Goal: Information Seeking & Learning: Compare options

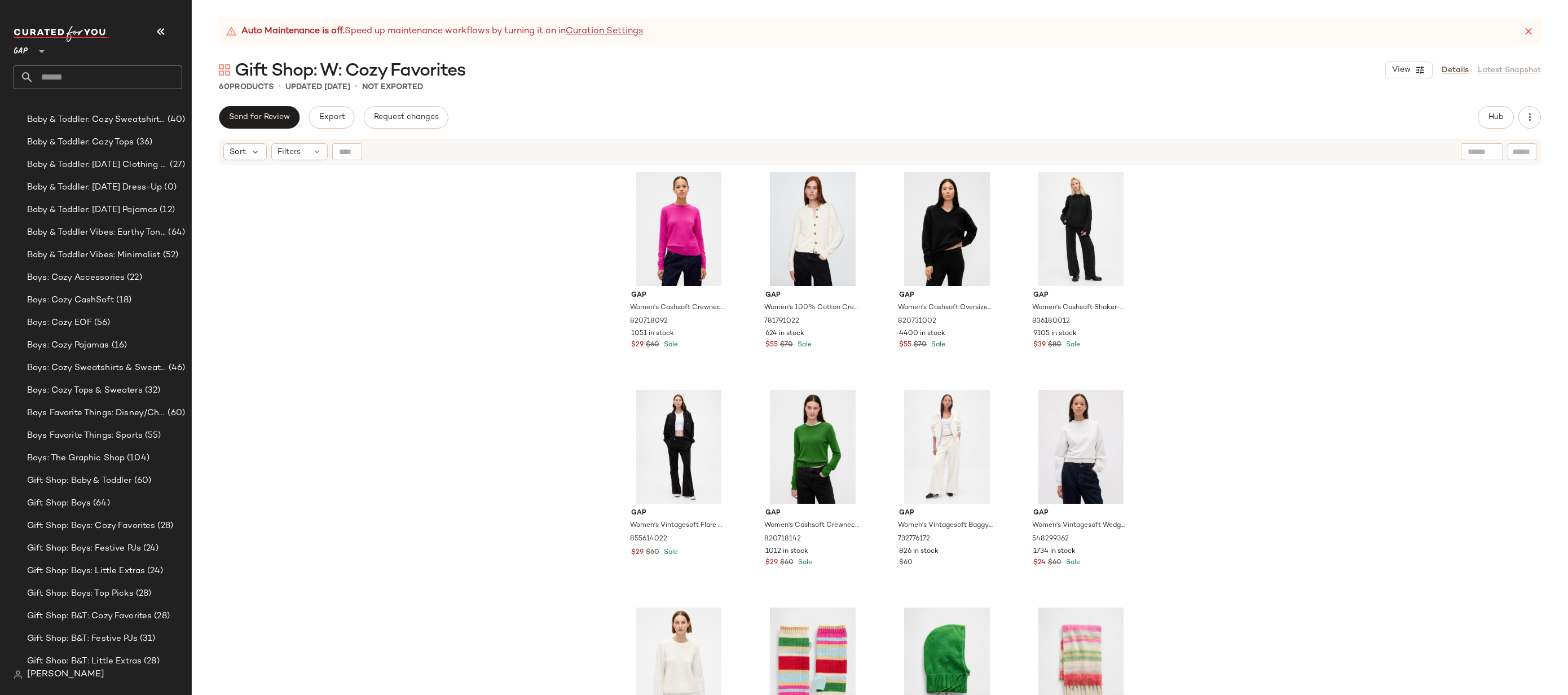
scroll to position [948, 0]
click at [115, 79] on input "text" at bounding box center [108, 78] width 148 height 24
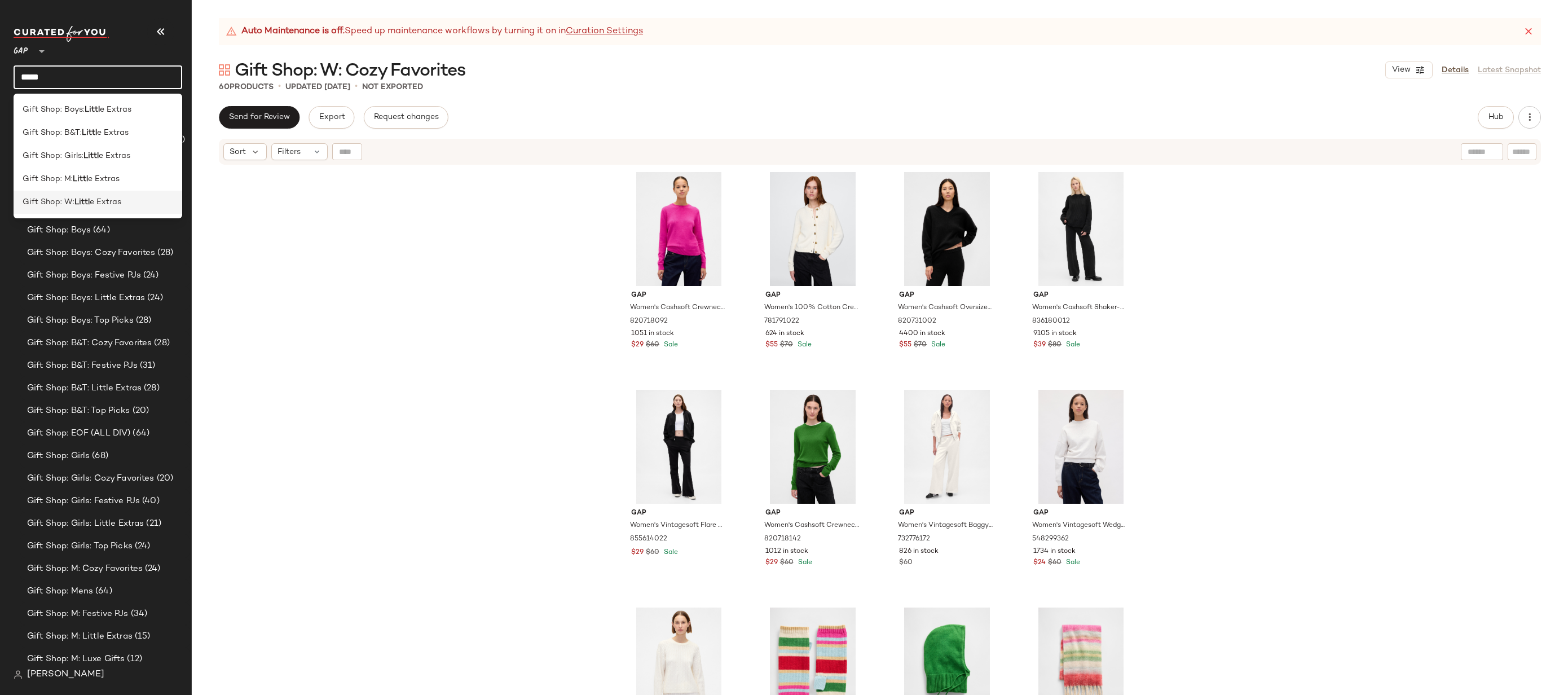
type input "*****"
click at [65, 204] on span "Gift Shop: W:" at bounding box center [48, 202] width 52 height 12
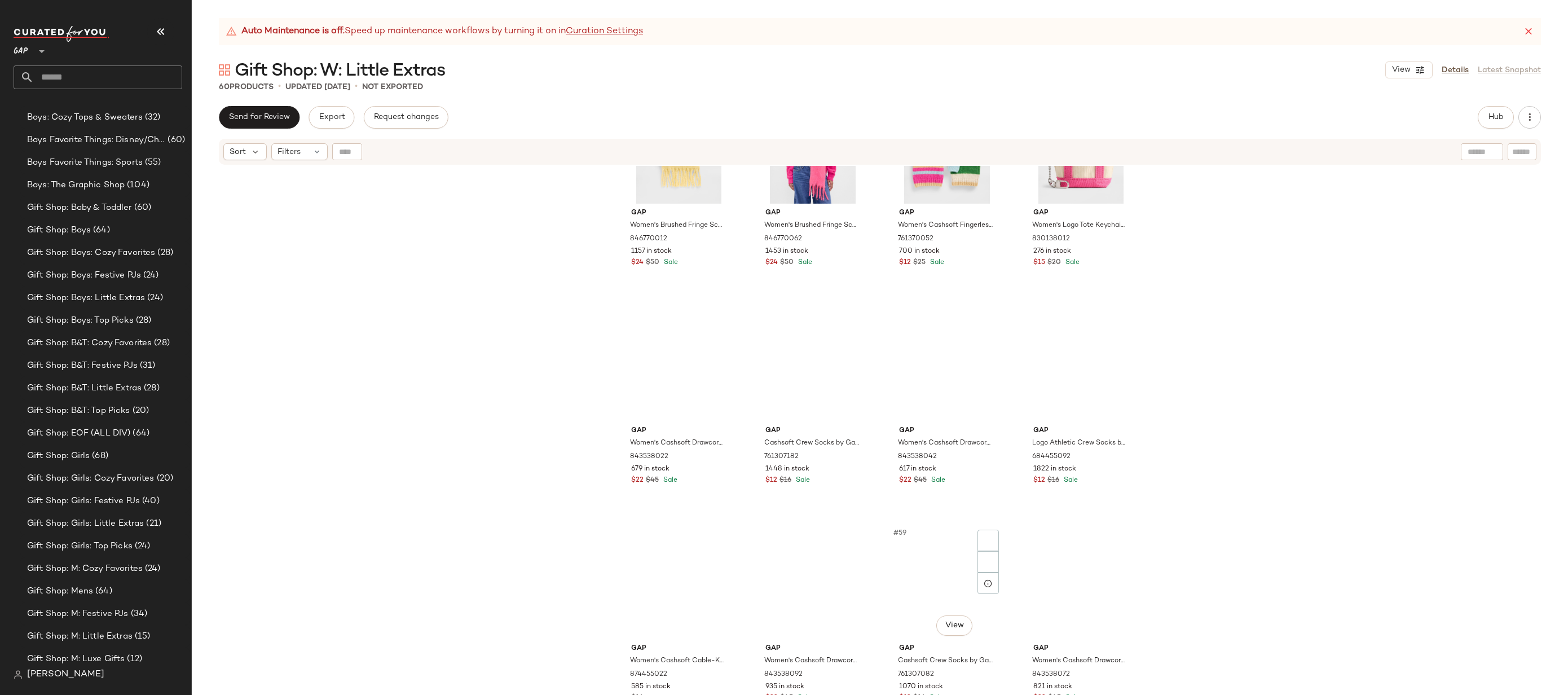
scroll to position [2711, 0]
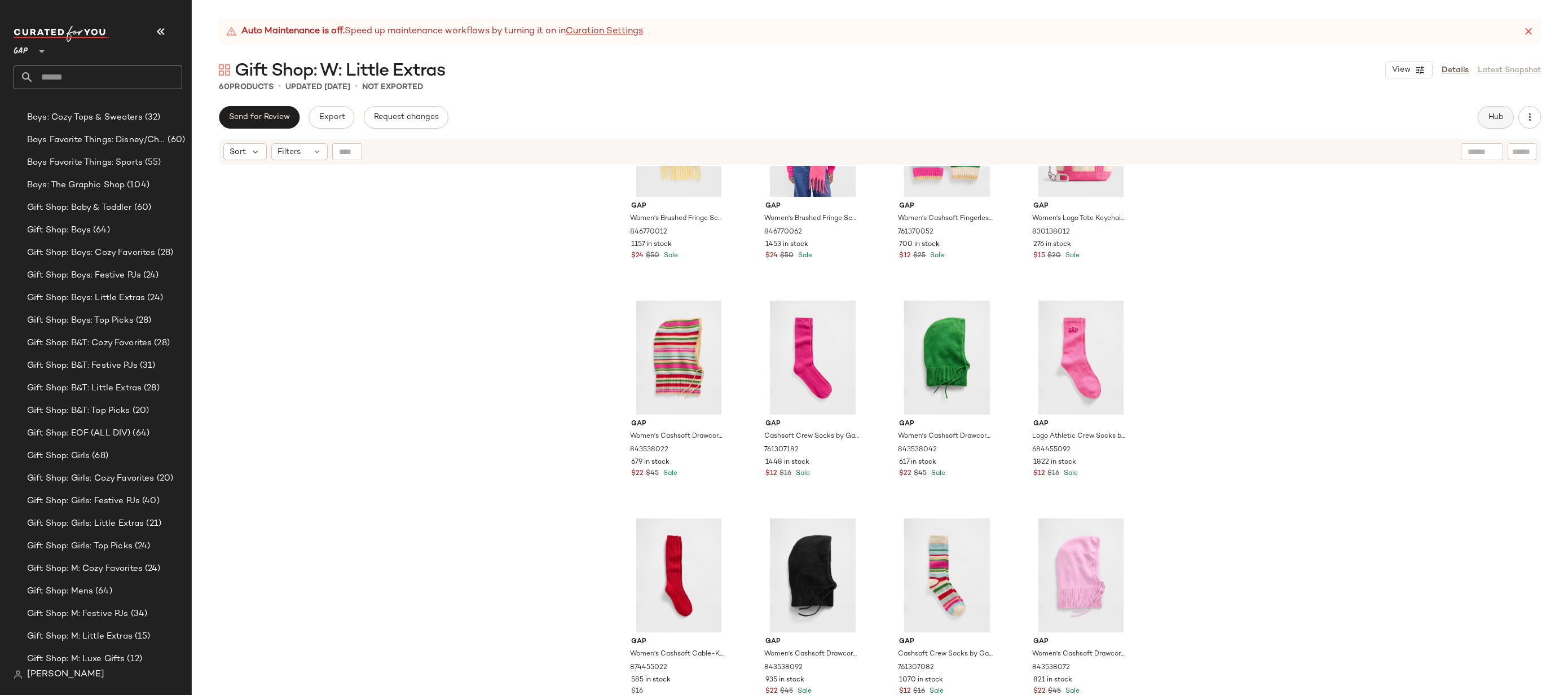
click at [1496, 125] on button "Hub" at bounding box center [1496, 118] width 36 height 22
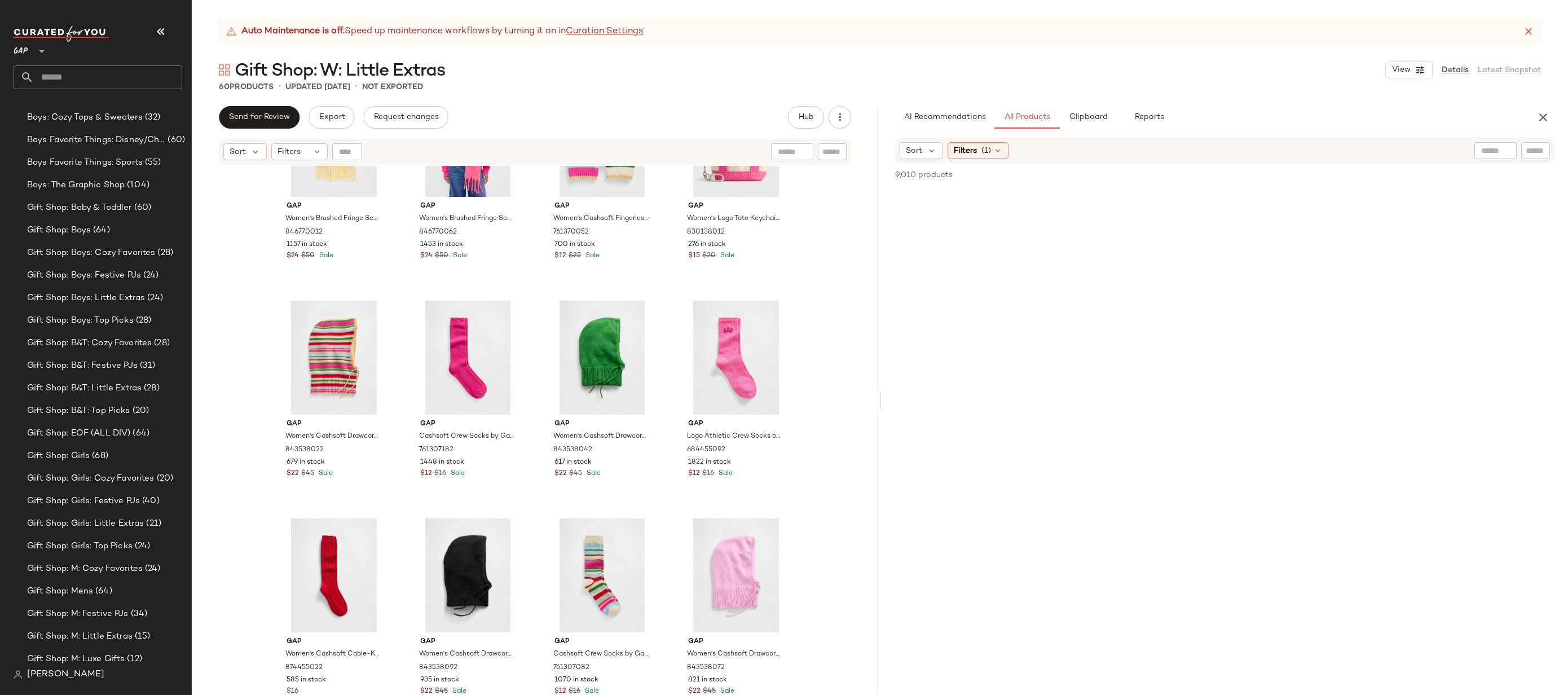
click at [1526, 27] on icon at bounding box center [1529, 31] width 11 height 11
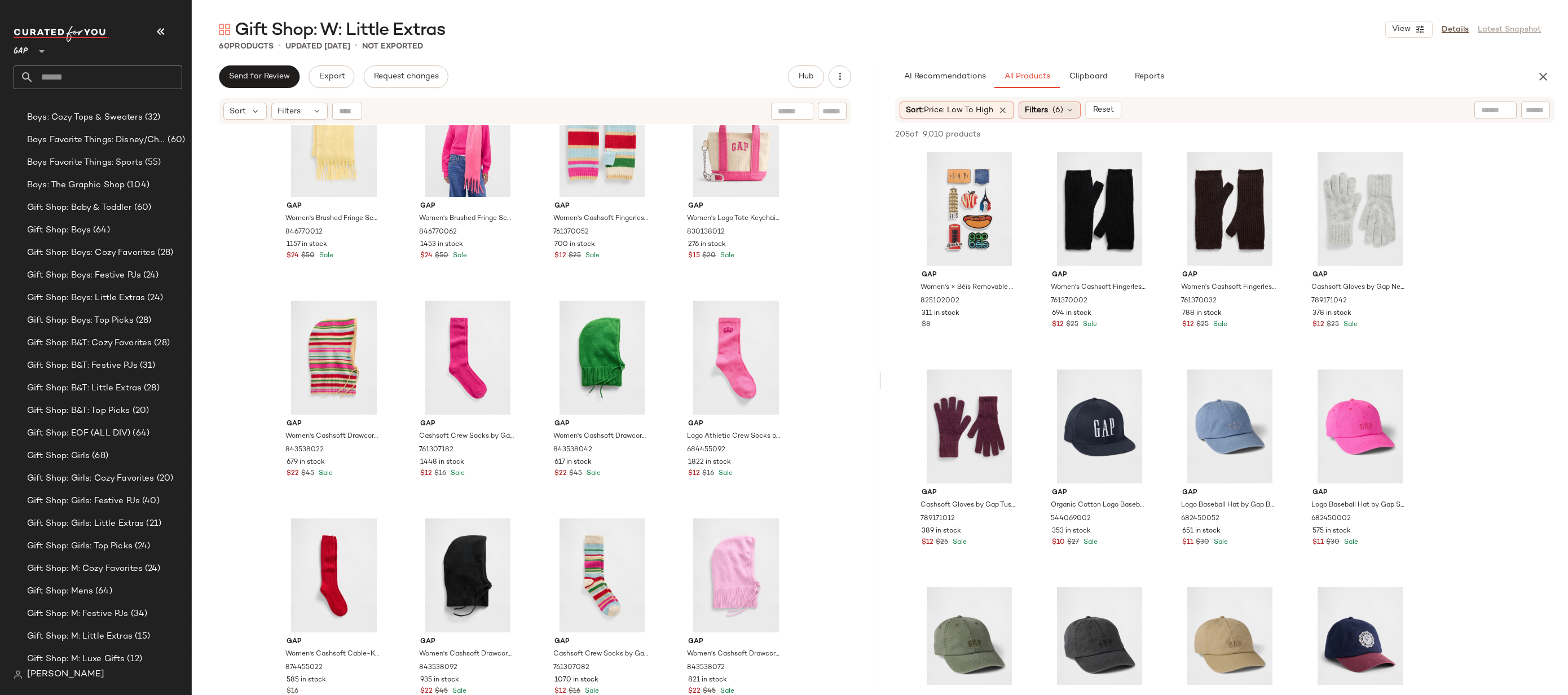
click at [1043, 104] on span "Filters" at bounding box center [1036, 110] width 23 height 12
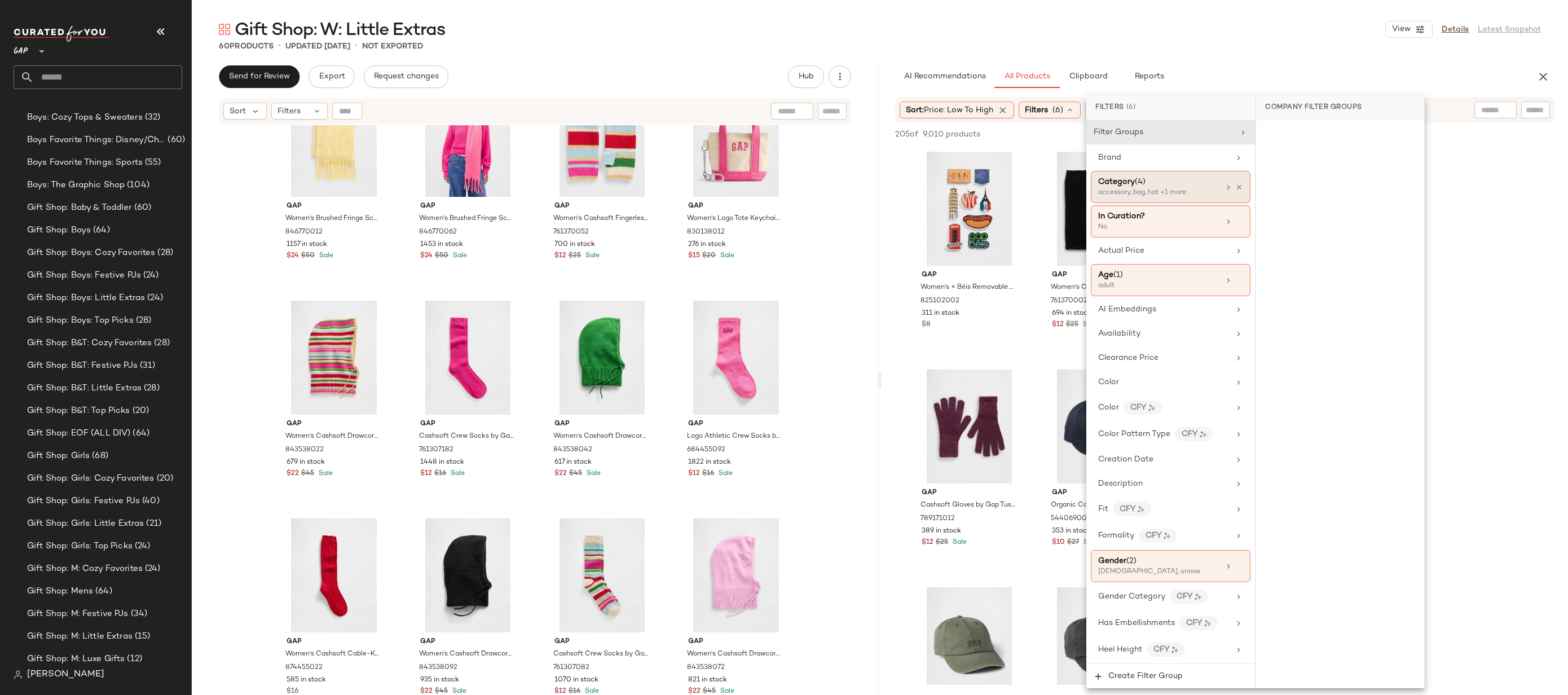
click at [1186, 190] on div "accessory, bag, hat +1 more" at bounding box center [1154, 192] width 113 height 10
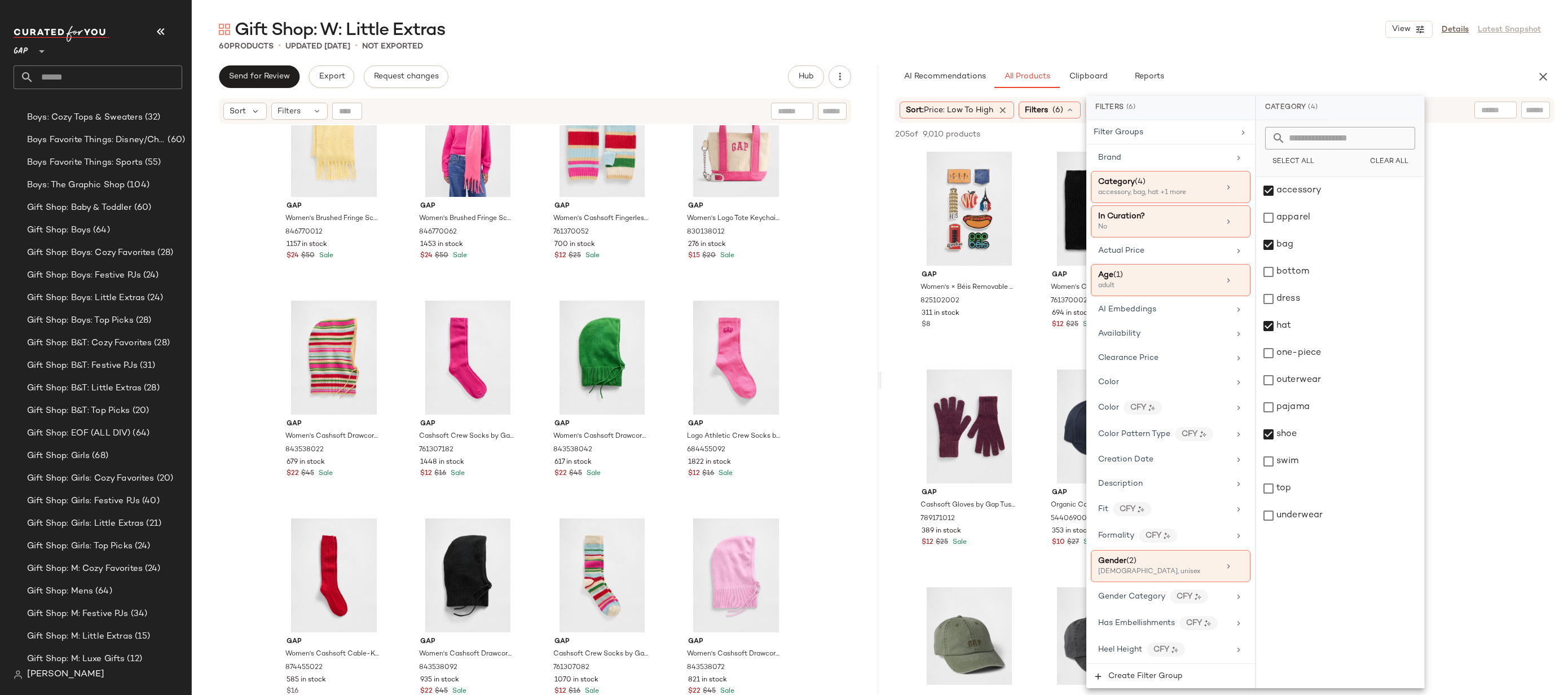
click at [1299, 52] on div "Gift Shop: W: Little Extras View Details Latest Snapshot 60 Products • updated …" at bounding box center [880, 356] width 1376 height 677
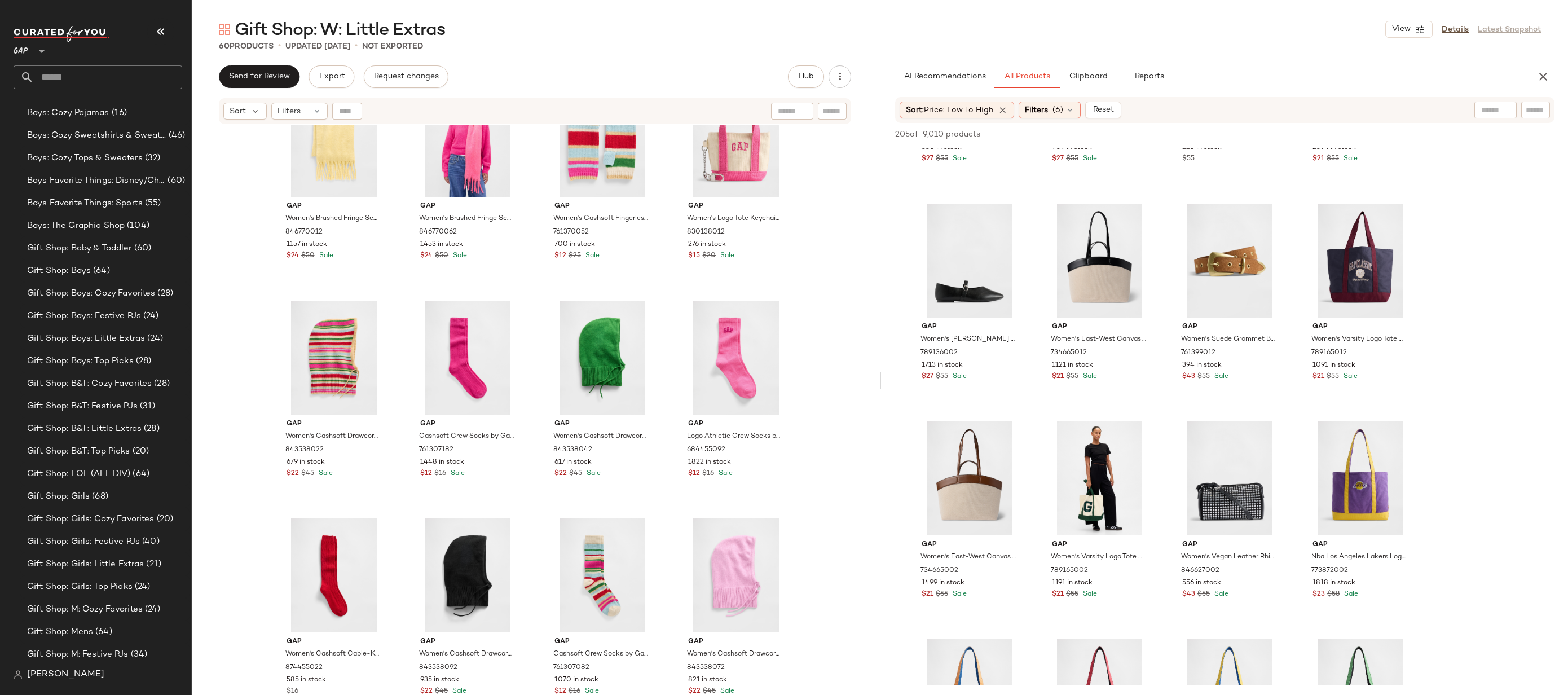
scroll to position [848, 0]
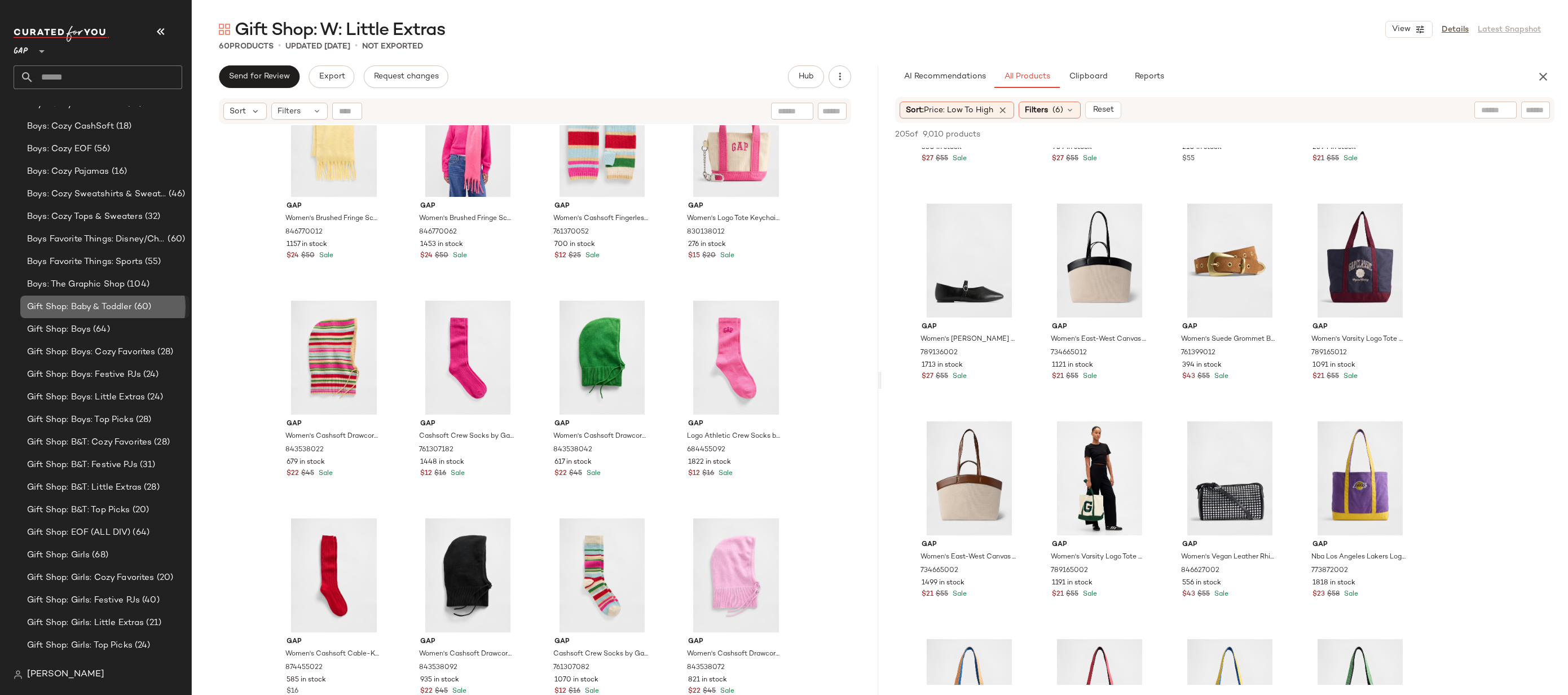
click at [111, 311] on span "Gift Shop: Baby & Toddler" at bounding box center [80, 307] width 105 height 13
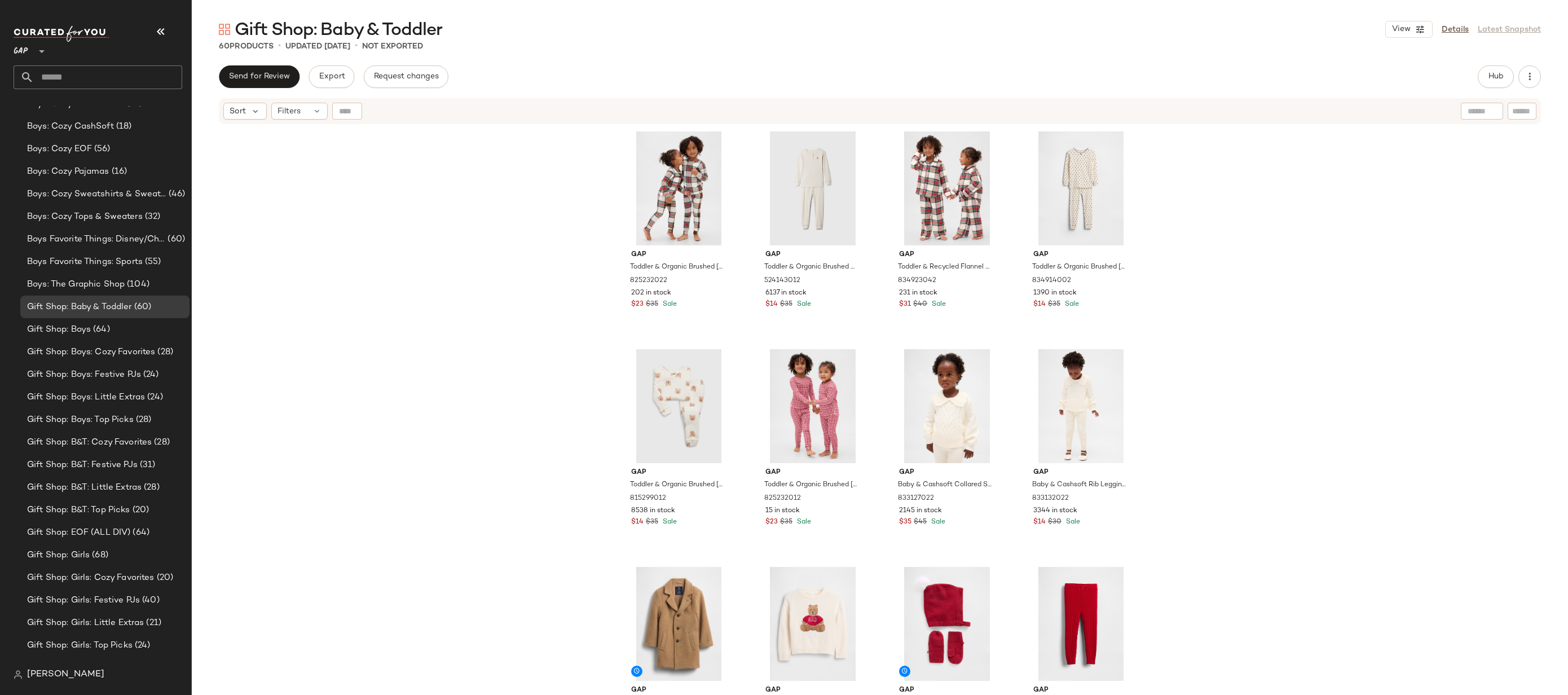
click at [1476, 74] on div "Send for Review Export Request changes Hub Send for Review External Review Inte…" at bounding box center [880, 77] width 1322 height 22
click at [1481, 75] on button "Hub" at bounding box center [1496, 77] width 36 height 22
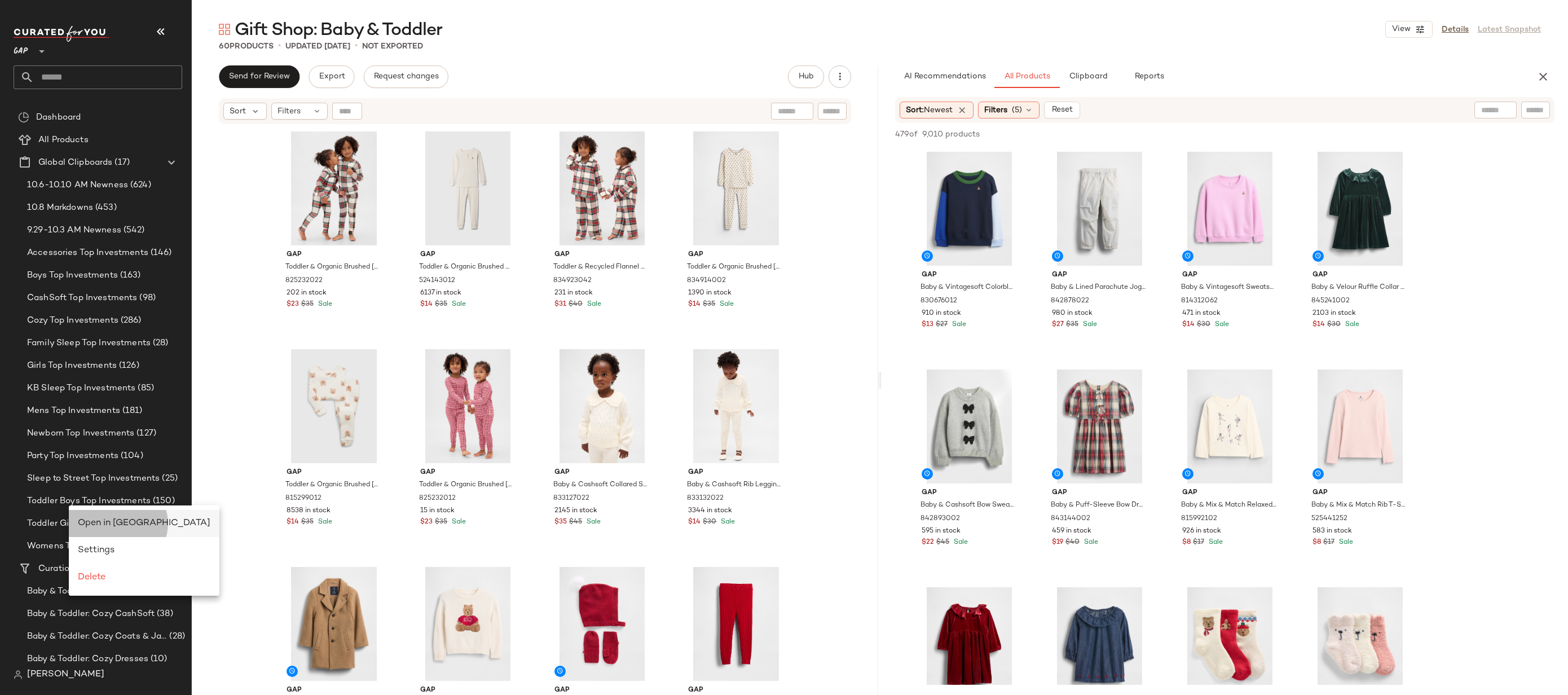
click at [102, 517] on div "Open in [GEOGRAPHIC_DATA]" at bounding box center [143, 523] width 132 height 13
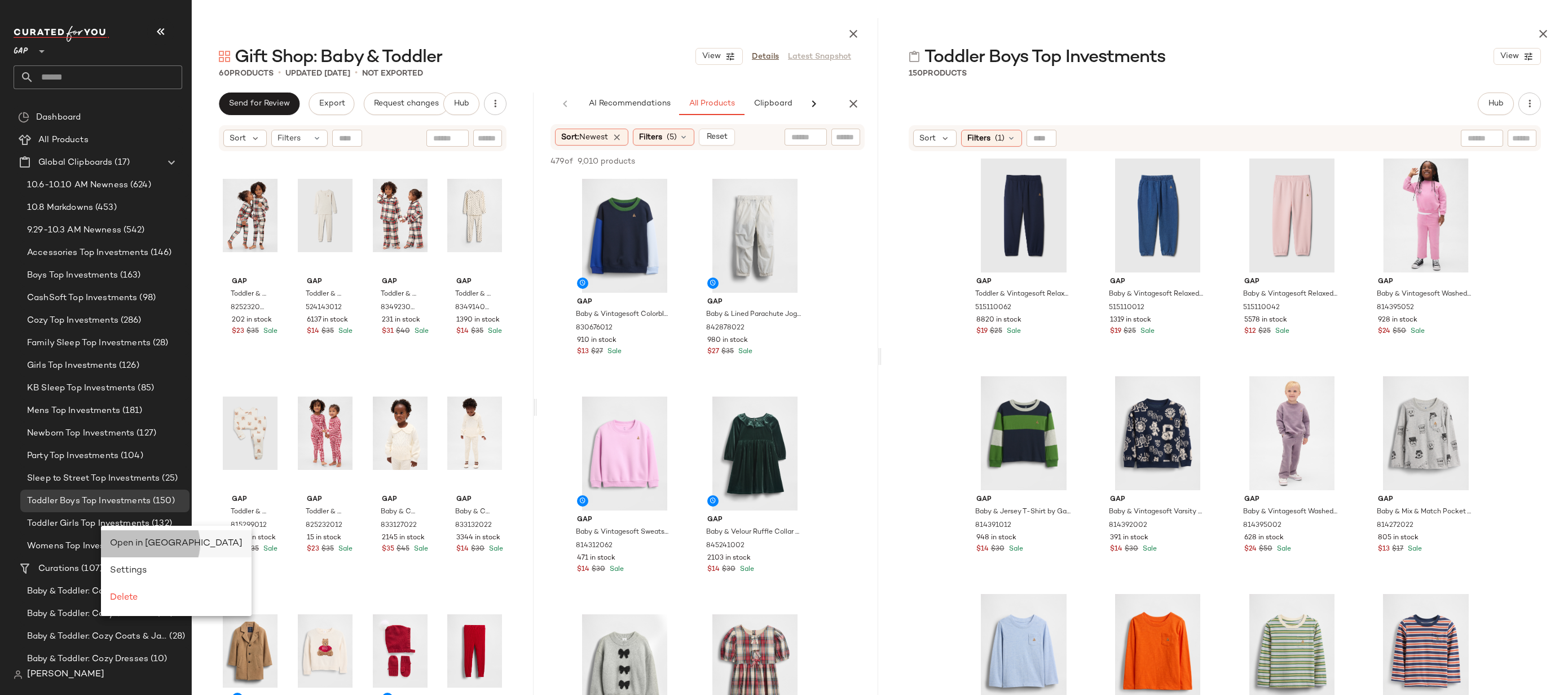
click at [125, 541] on span "Open in [GEOGRAPHIC_DATA]" at bounding box center [176, 544] width 132 height 10
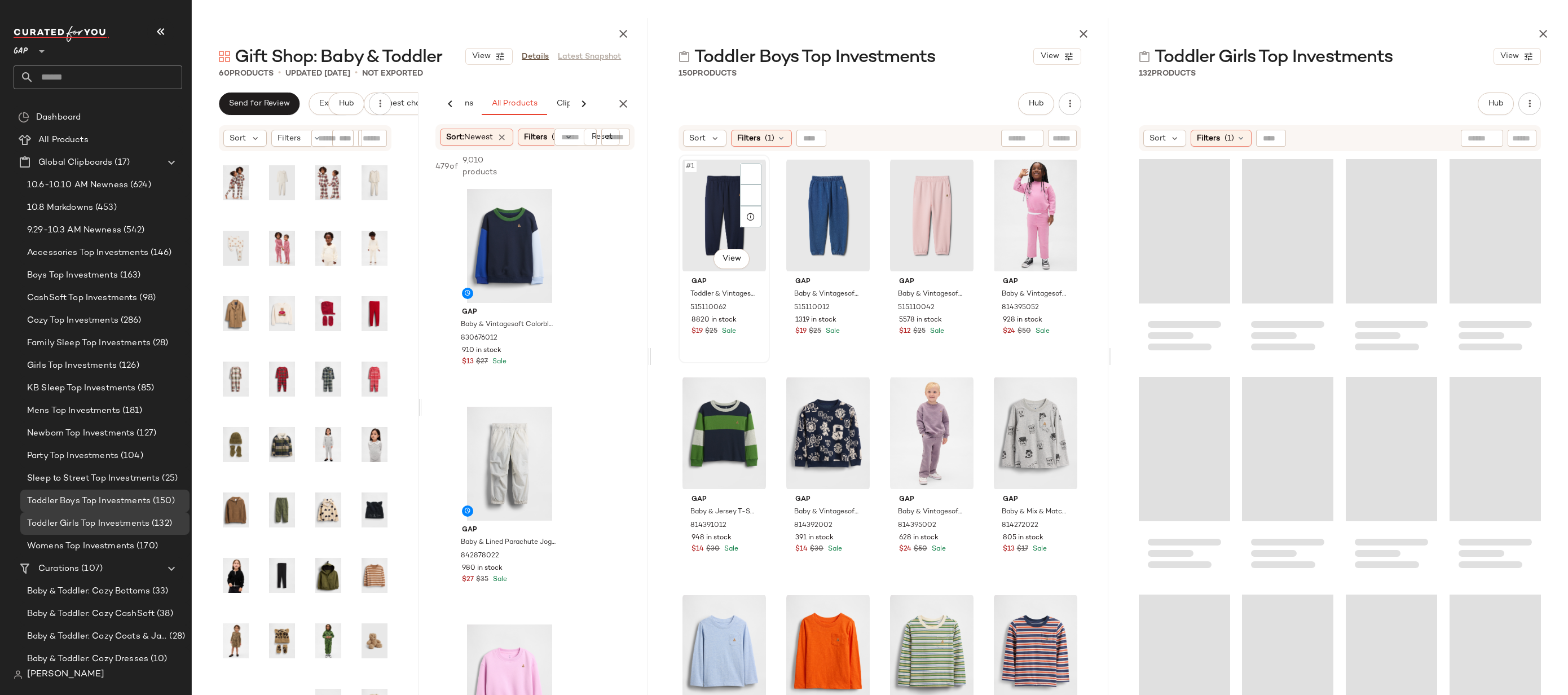
scroll to position [0, 84]
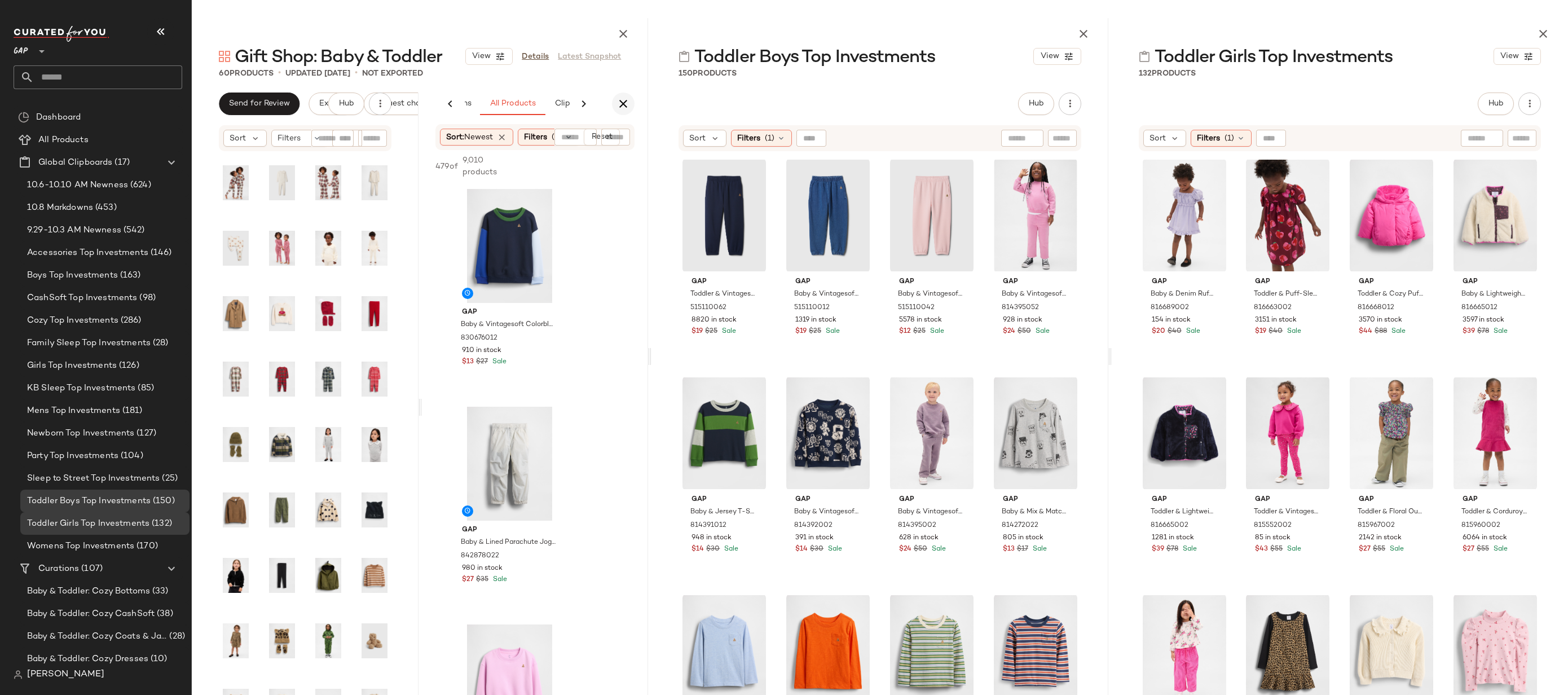
click at [618, 109] on icon "button" at bounding box center [623, 104] width 13 height 13
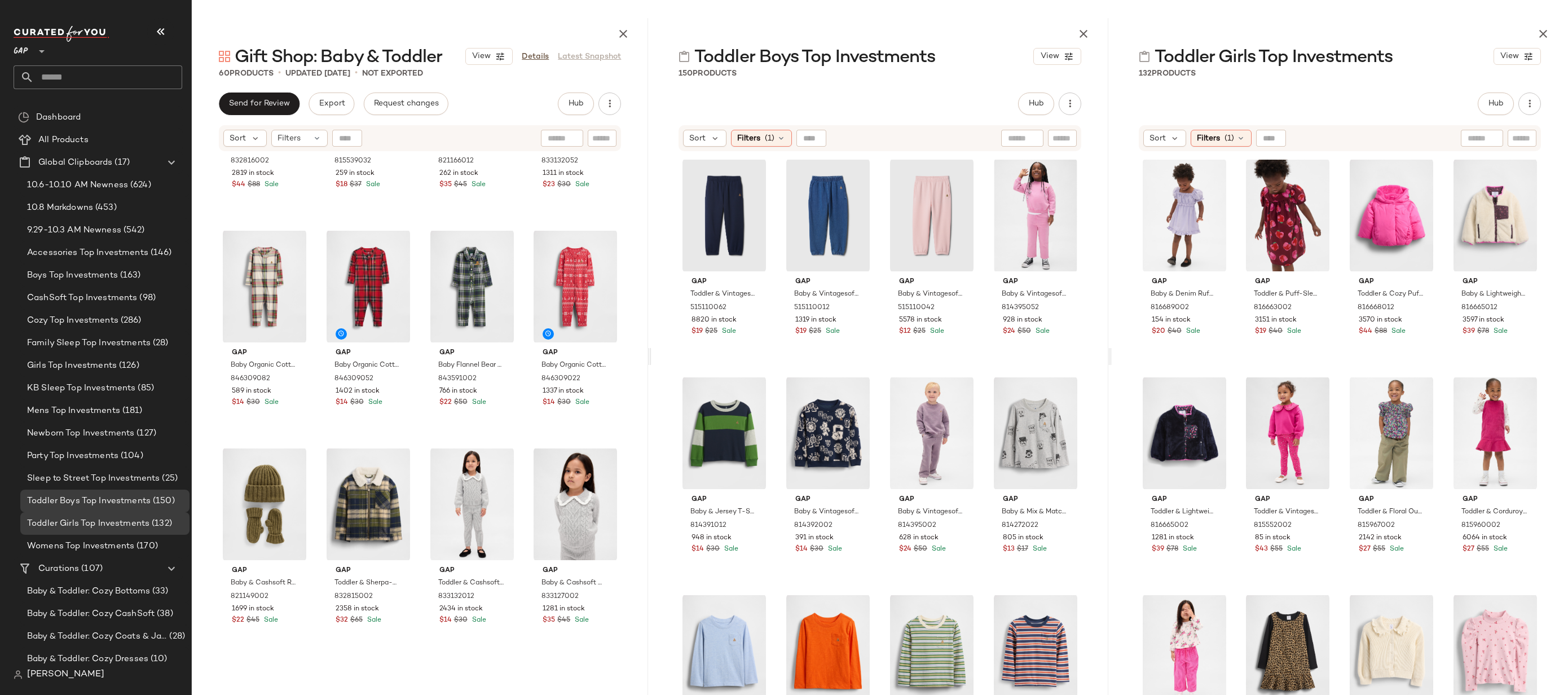
scroll to position [0, 0]
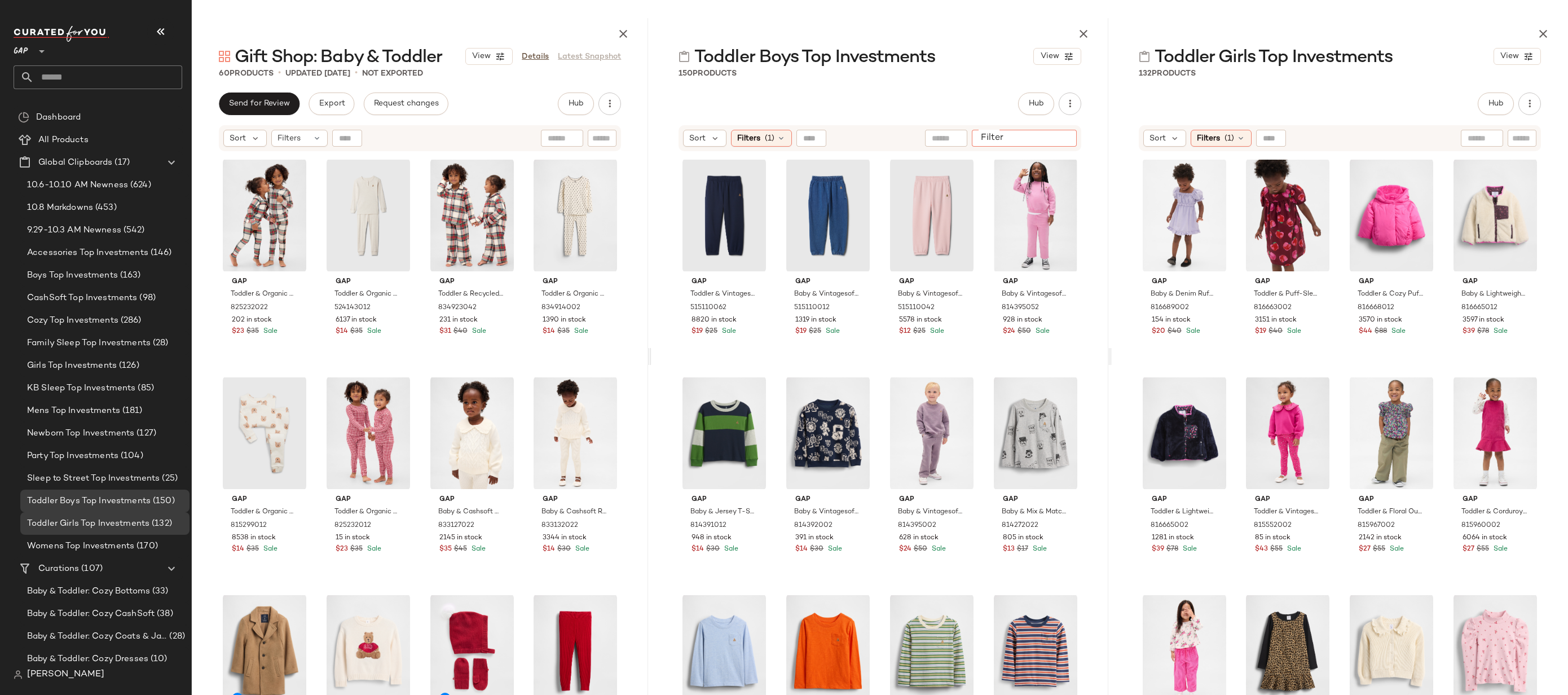
click at [1066, 139] on input "Filter" at bounding box center [1024, 138] width 96 height 12
type input "**********"
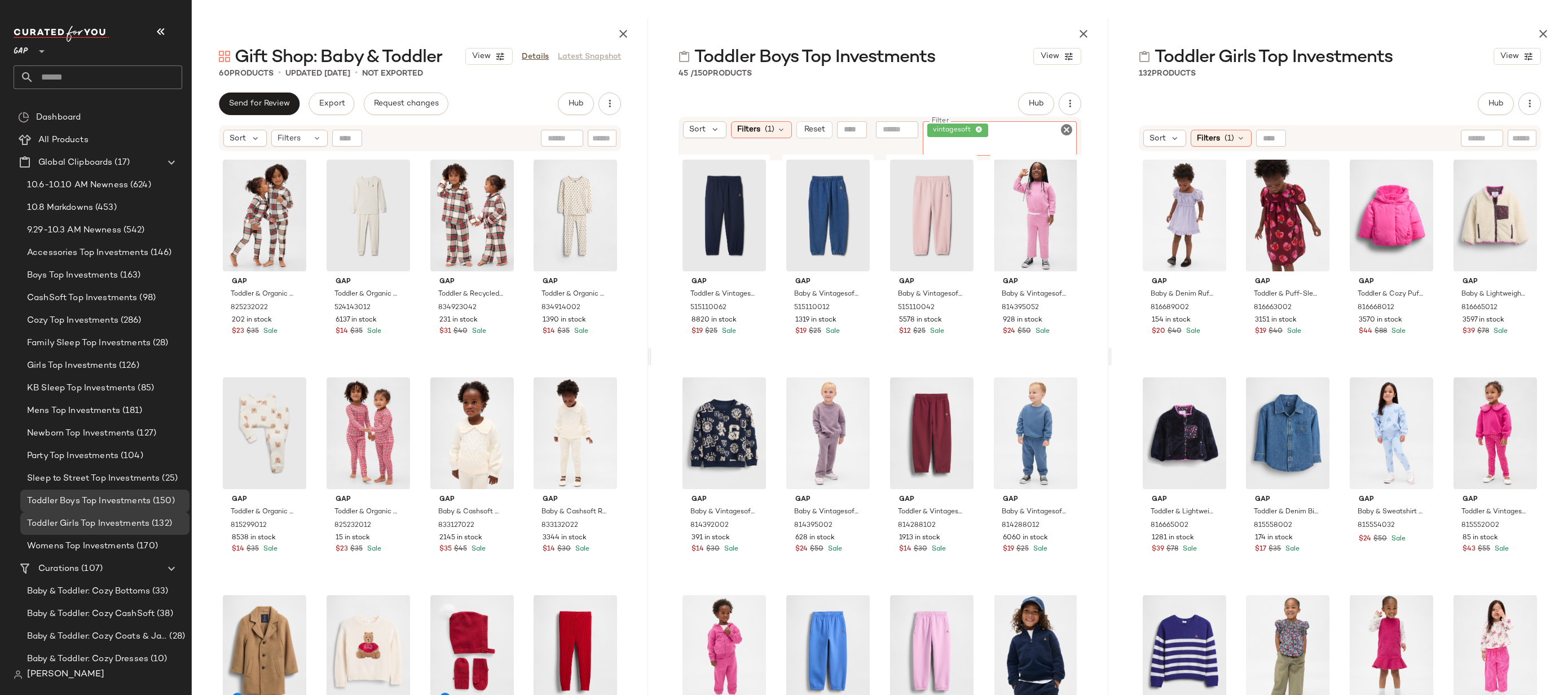
click at [1532, 137] on div at bounding box center [1522, 138] width 29 height 17
type input "**********"
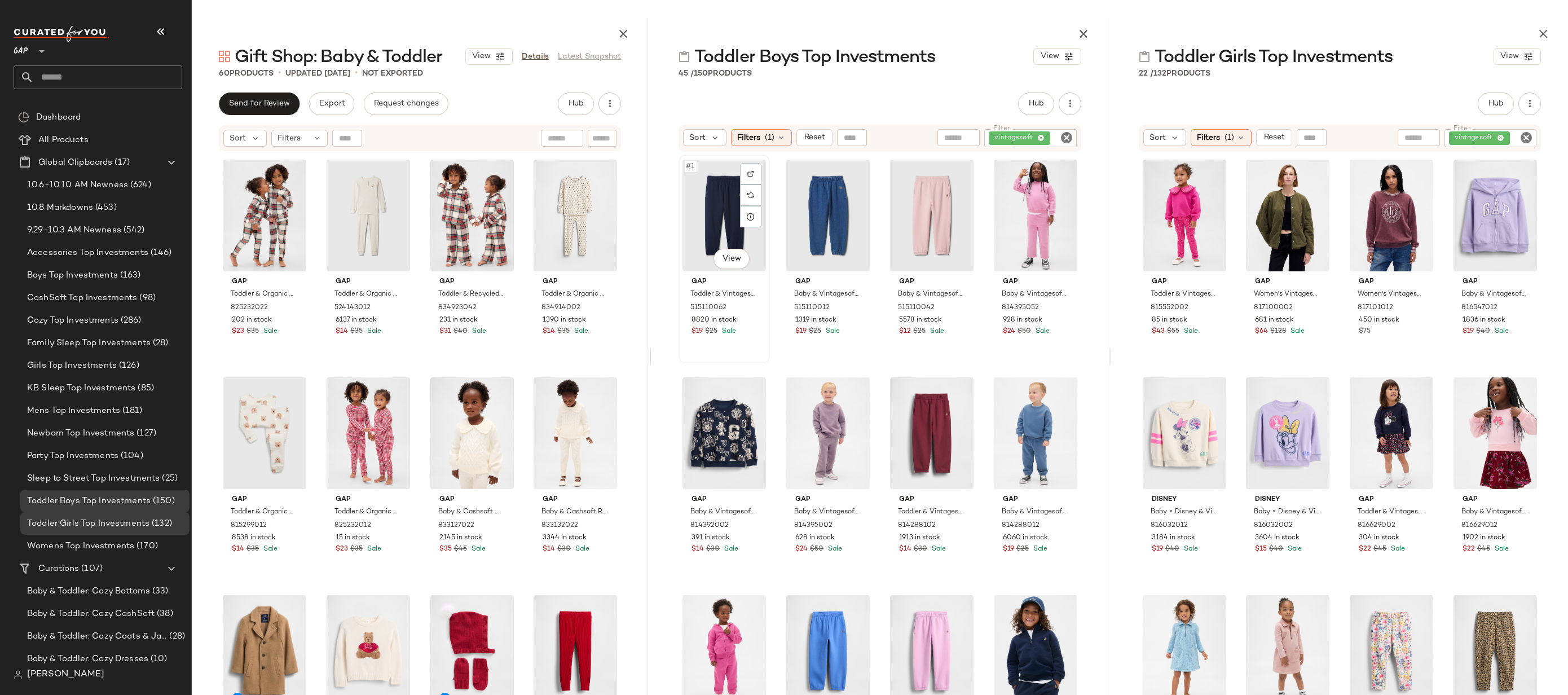
click at [702, 225] on div "#1 View" at bounding box center [723, 216] width 83 height 114
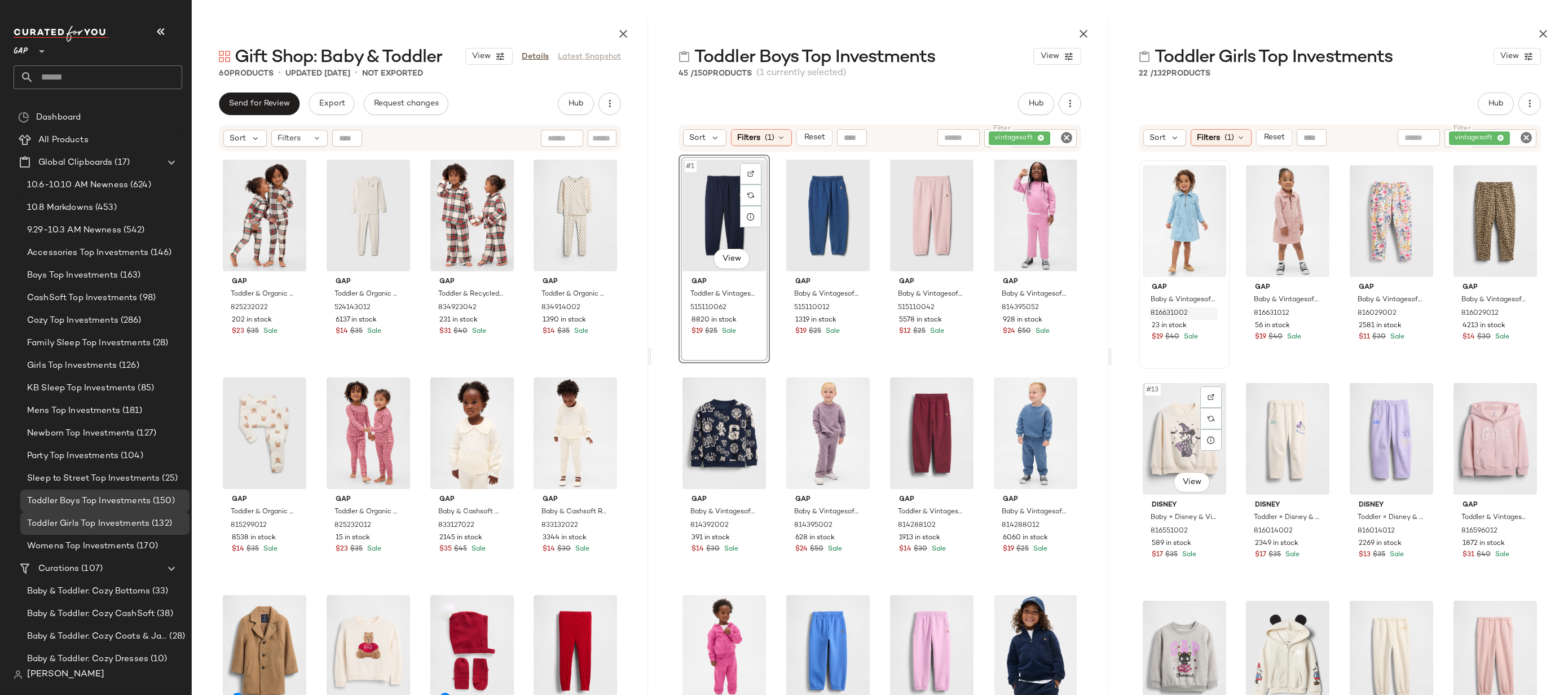
scroll to position [493, 0]
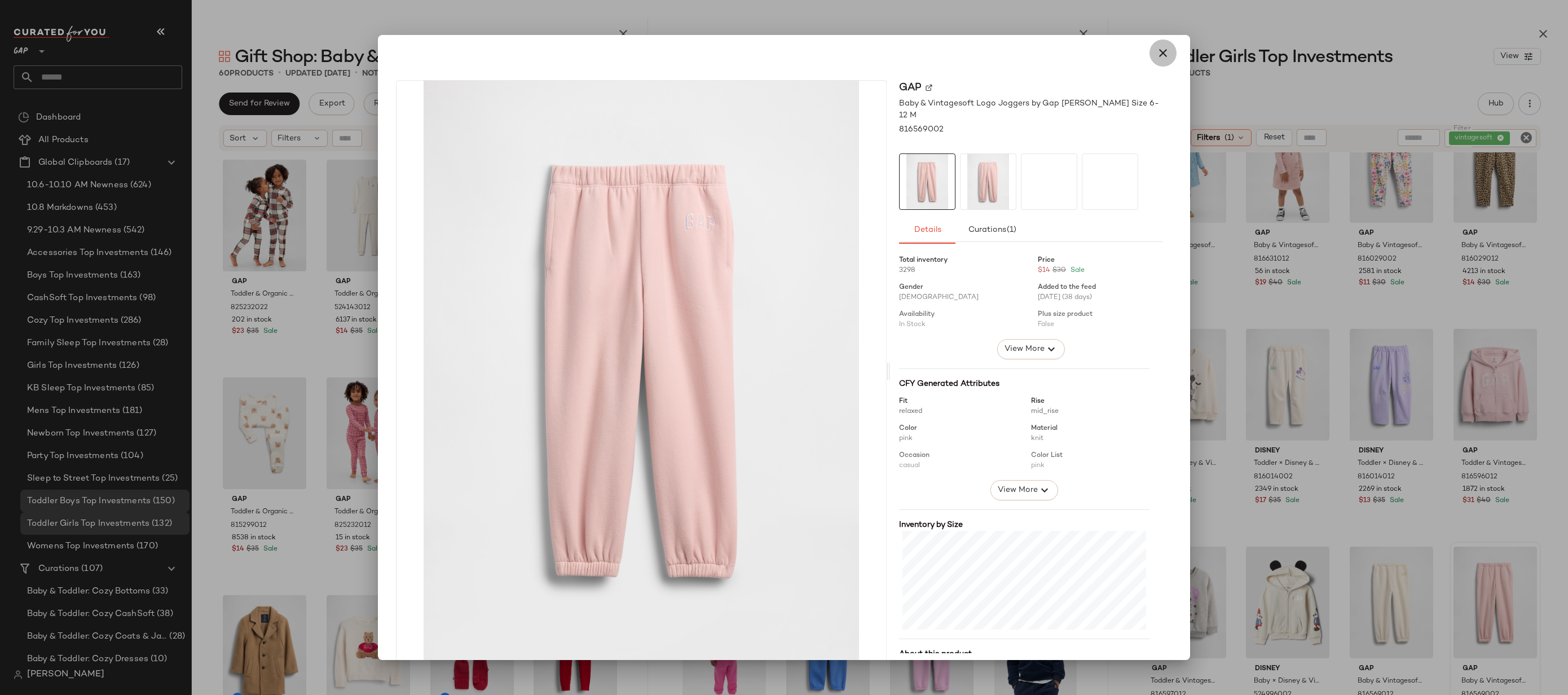
click at [1150, 53] on button "button" at bounding box center [1163, 52] width 27 height 27
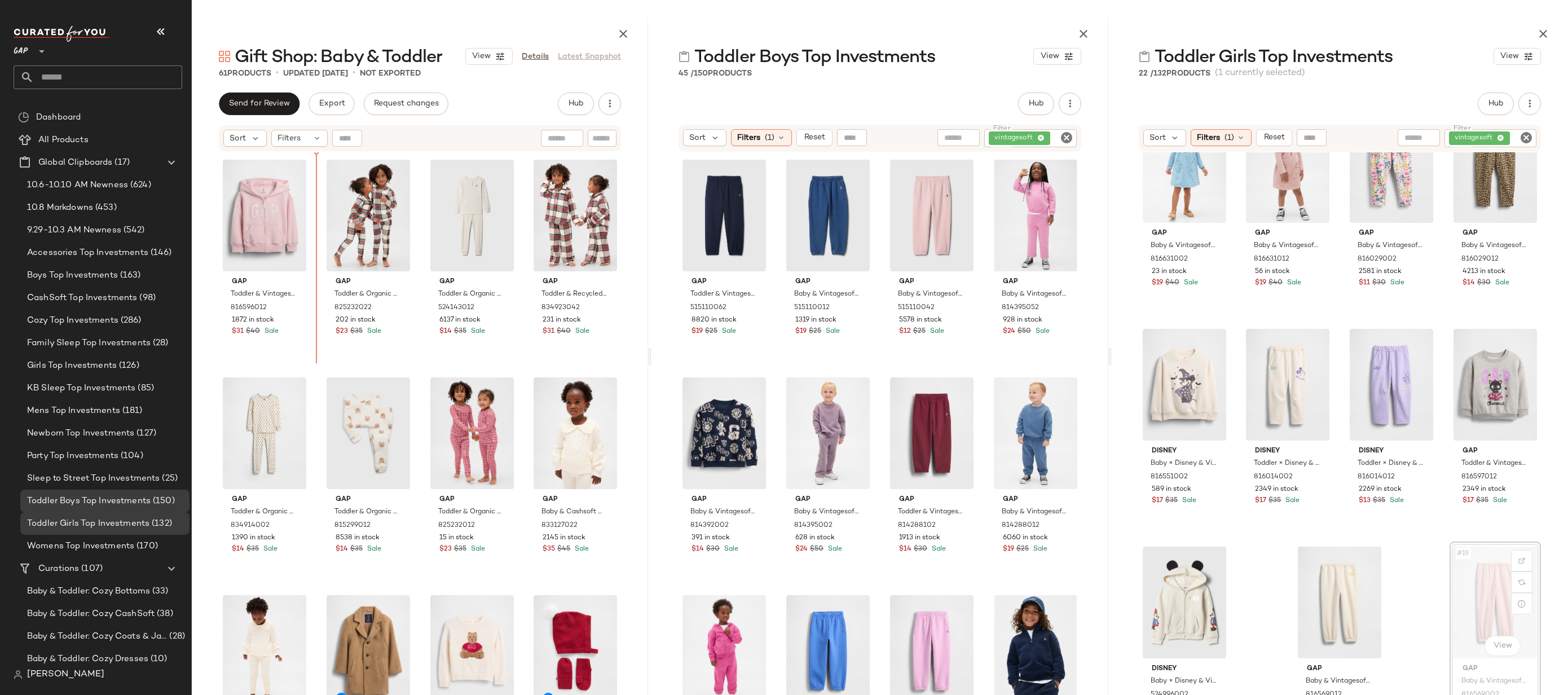
drag, startPoint x: 1498, startPoint y: 599, endPoint x: 1490, endPoint y: 596, distance: 8.5
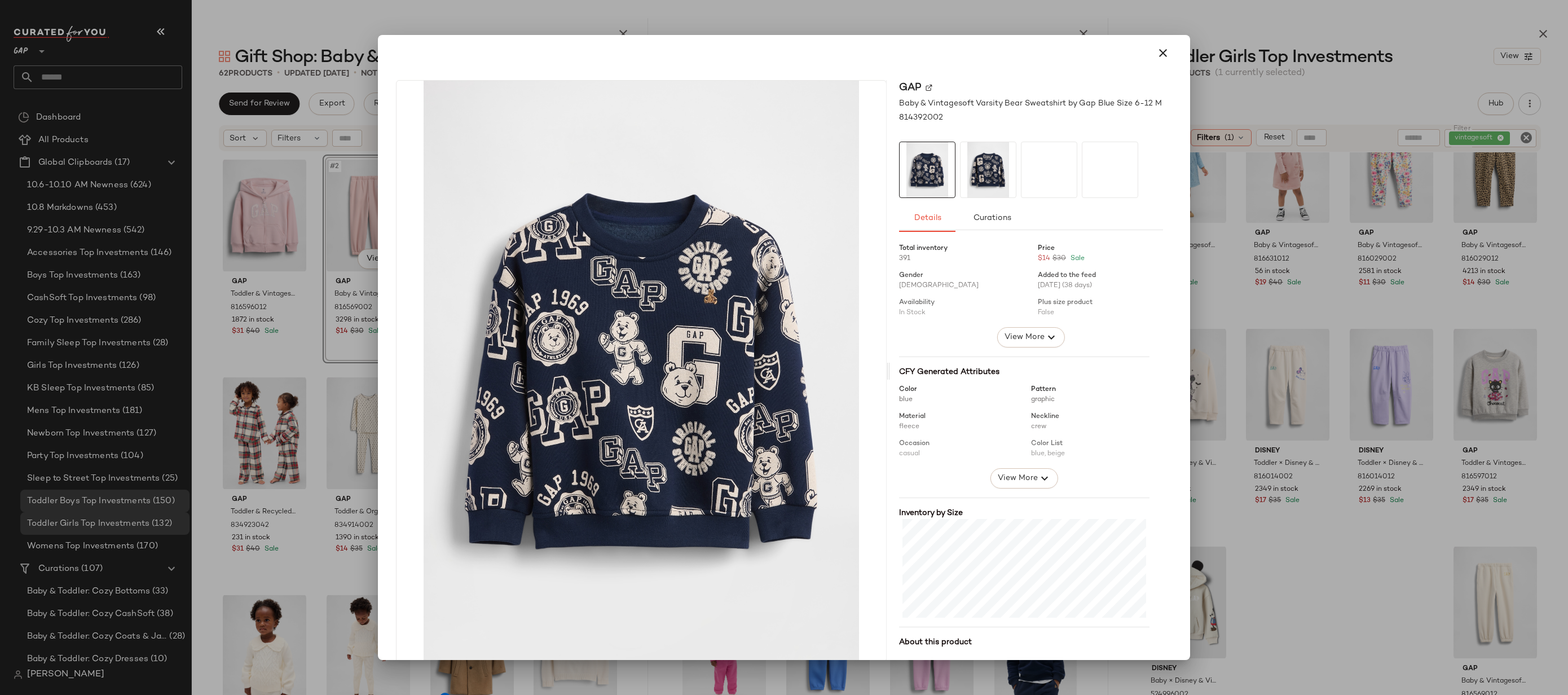
click at [1269, 174] on div at bounding box center [784, 347] width 1568 height 695
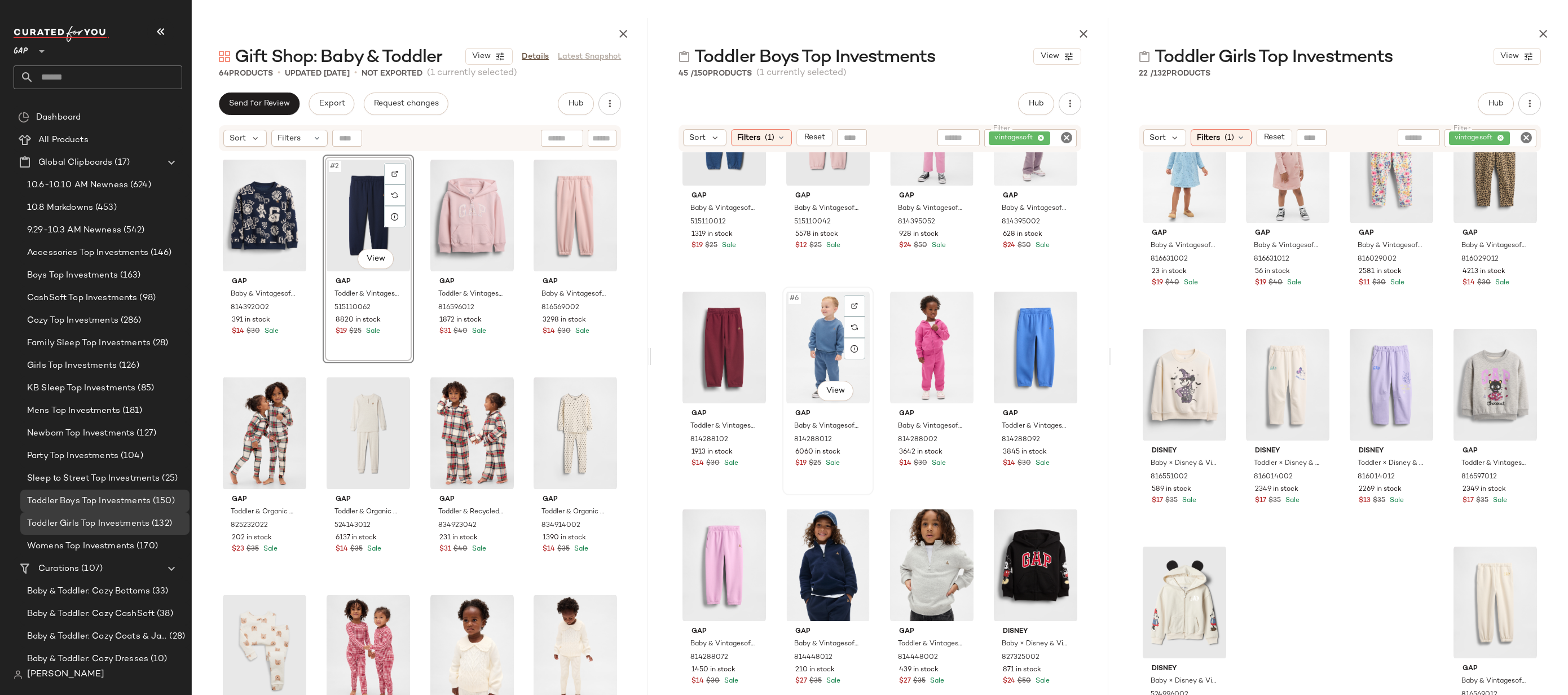
scroll to position [129, 0]
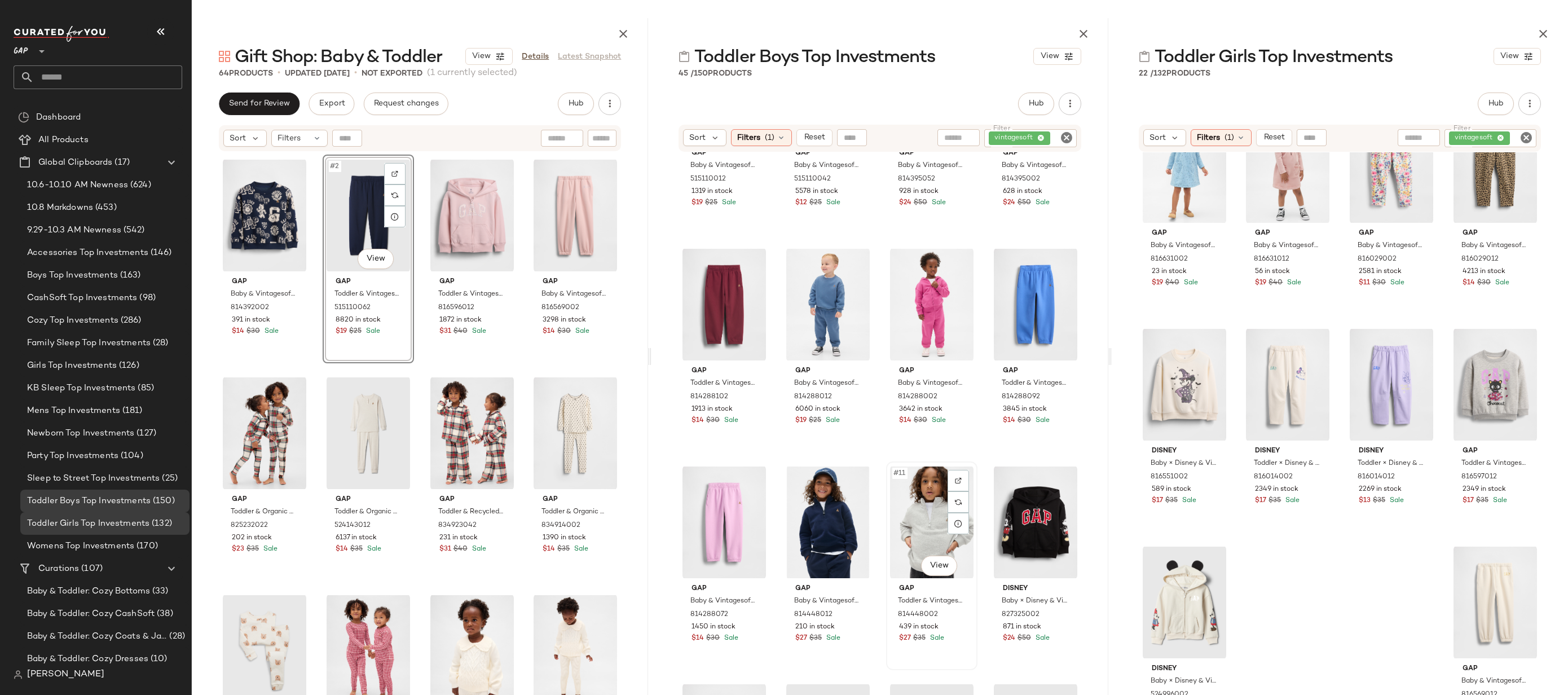
click at [935, 528] on div "#11 View" at bounding box center [931, 522] width 83 height 114
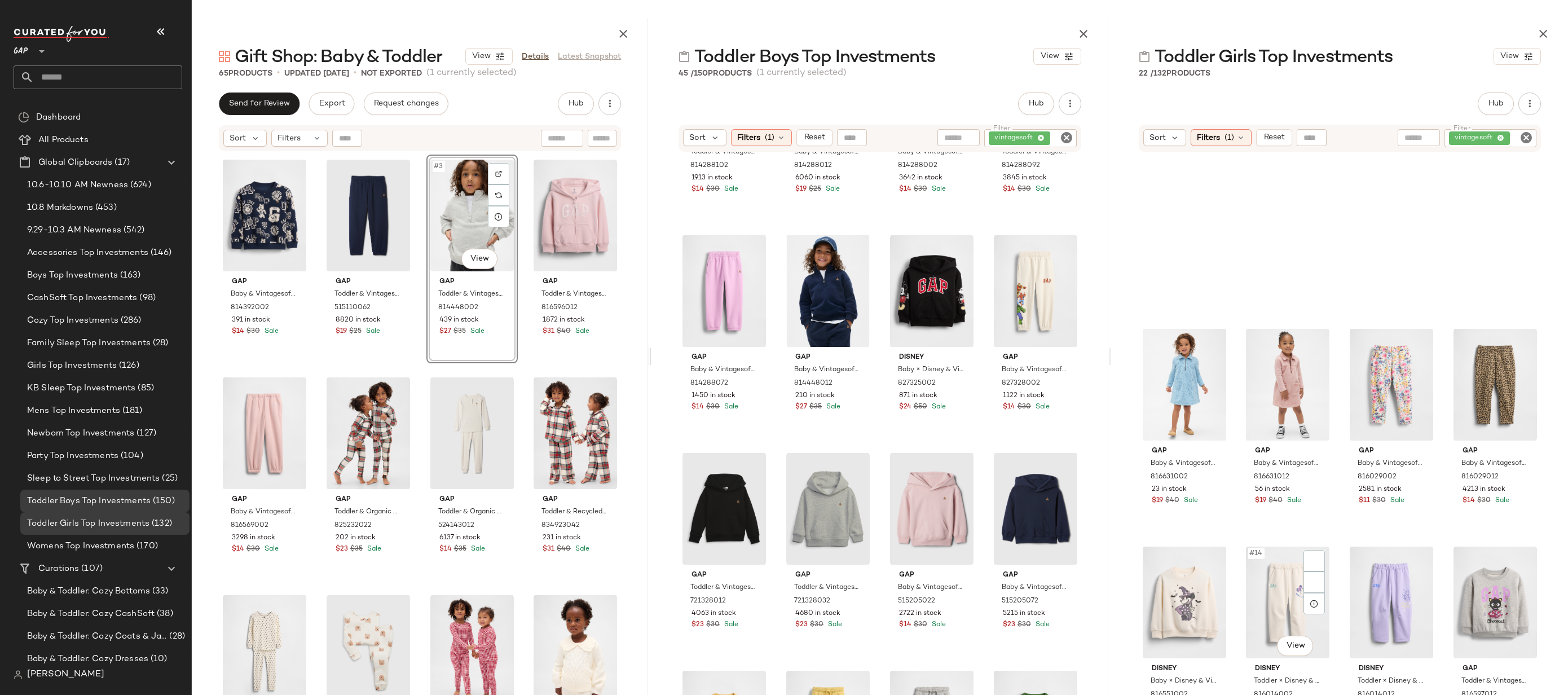
scroll to position [493, 0]
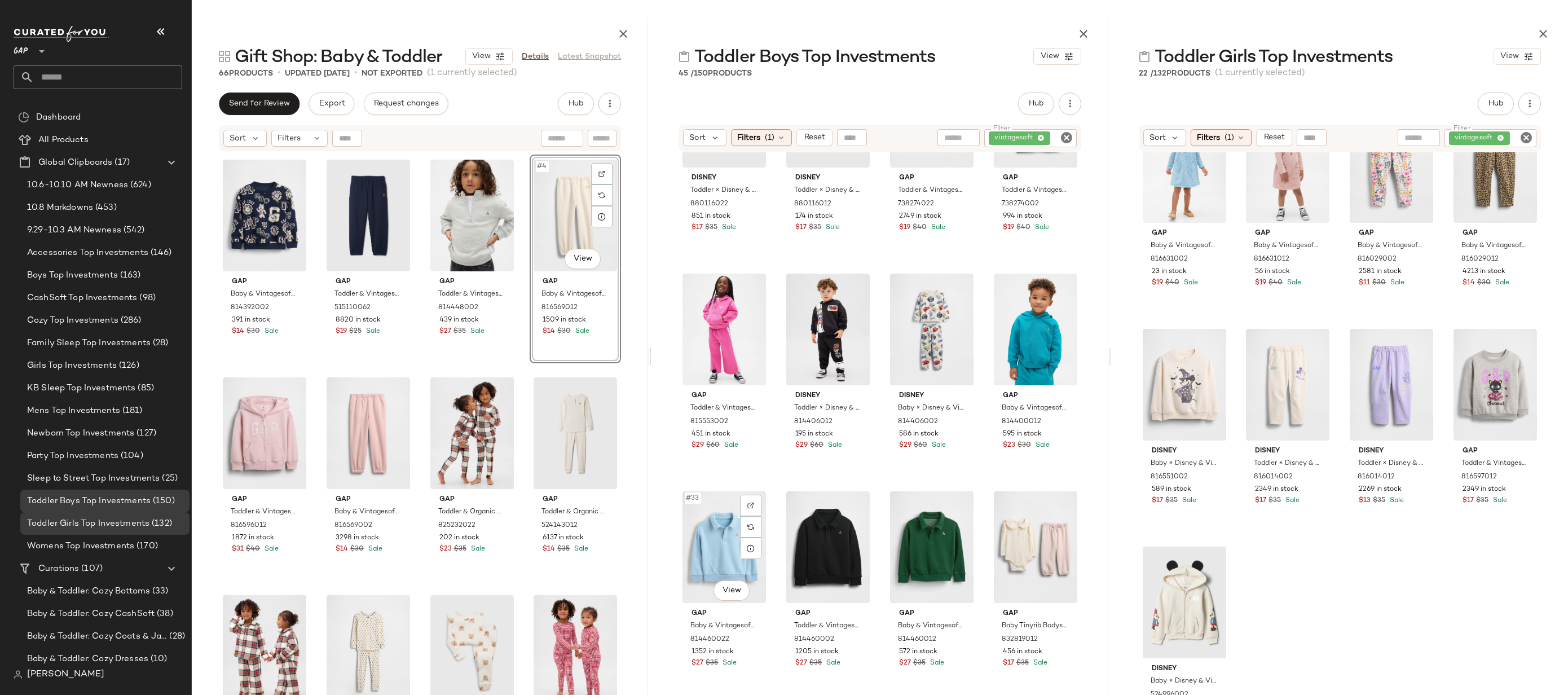
scroll to position [1582, 0]
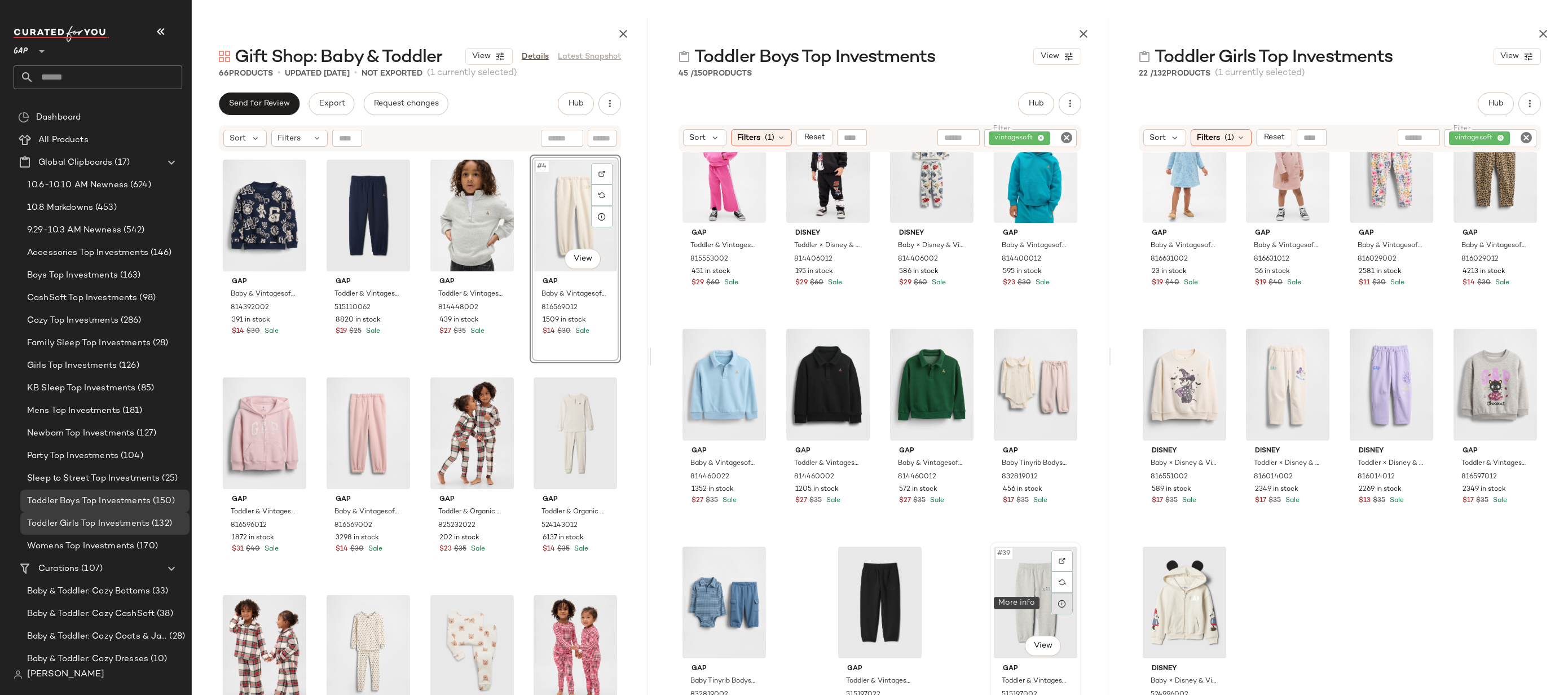
click at [1052, 610] on div at bounding box center [1062, 603] width 22 height 22
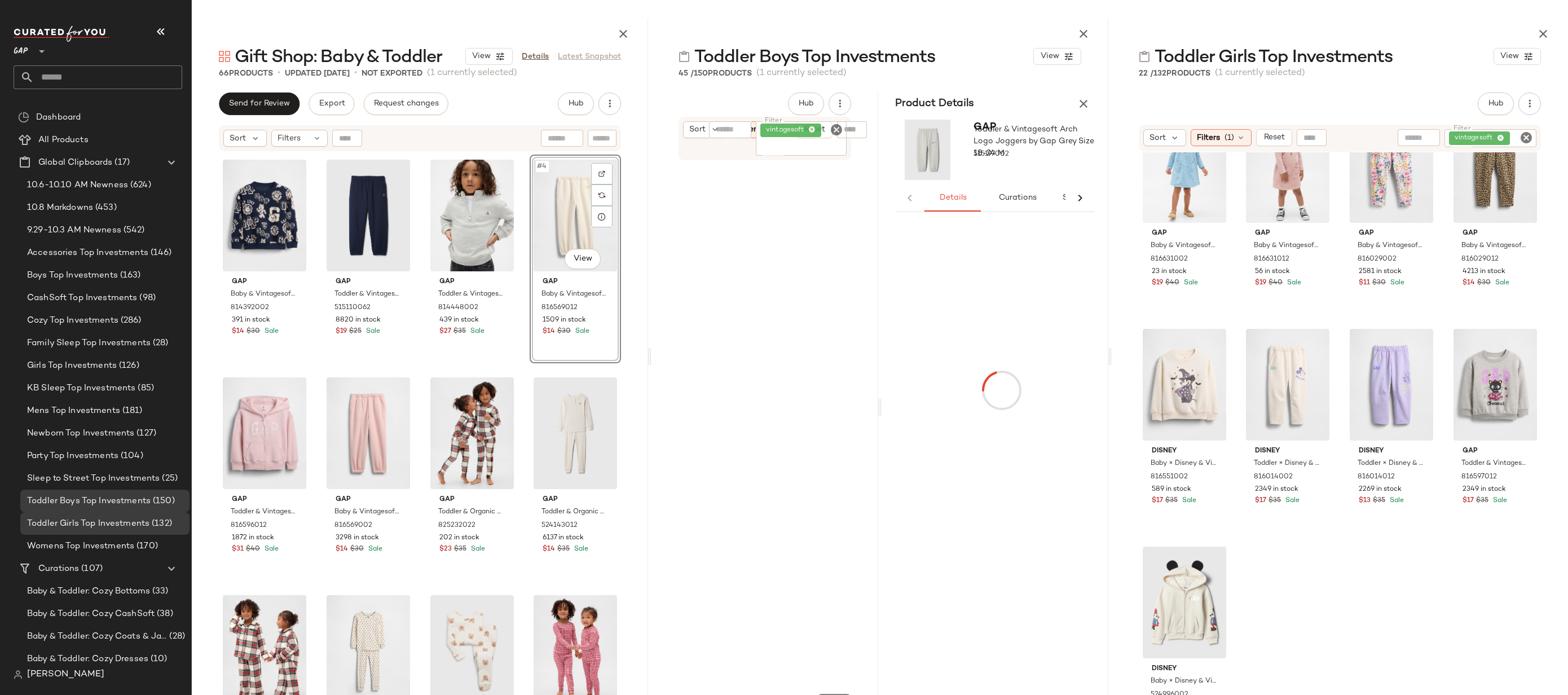
scroll to position [50, 0]
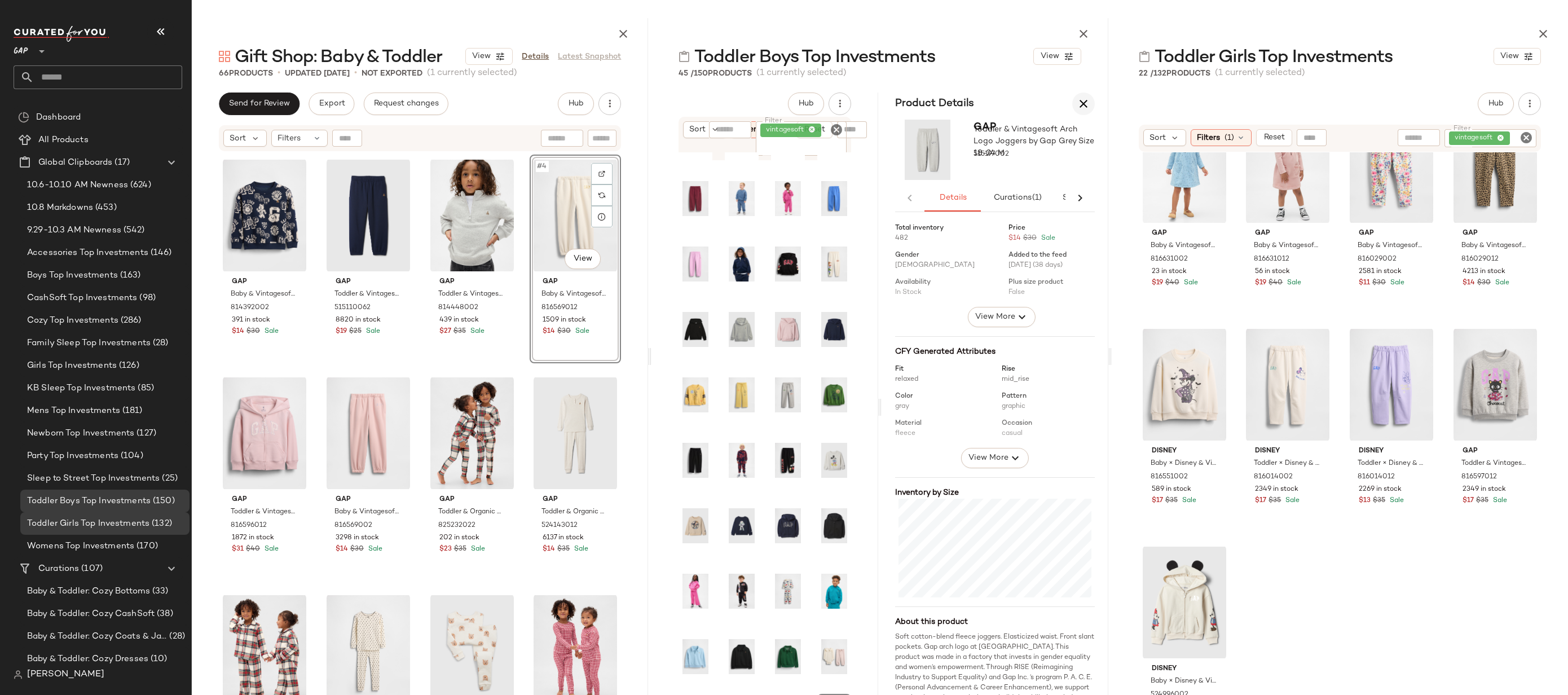
click at [1078, 97] on icon "button" at bounding box center [1083, 104] width 13 height 13
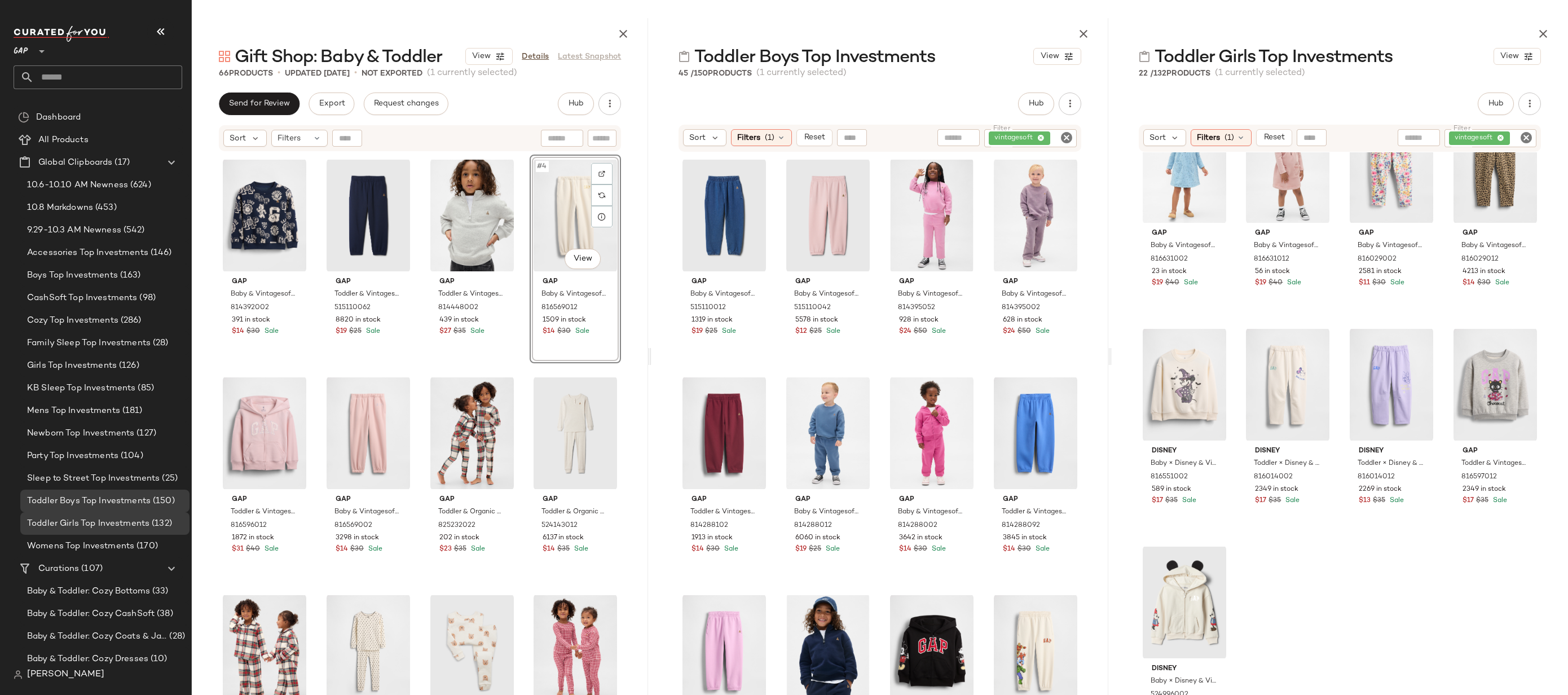
scroll to position [1582, 0]
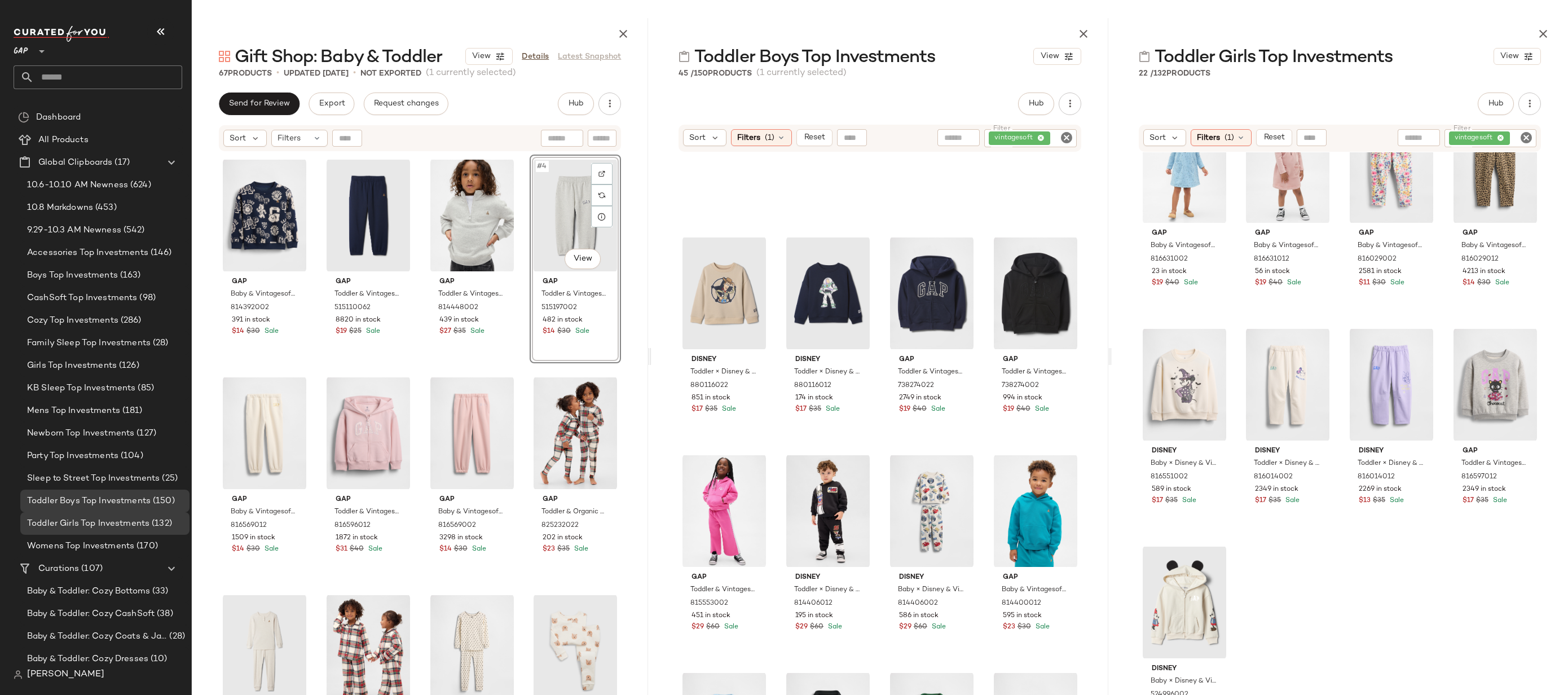
scroll to position [1582, 0]
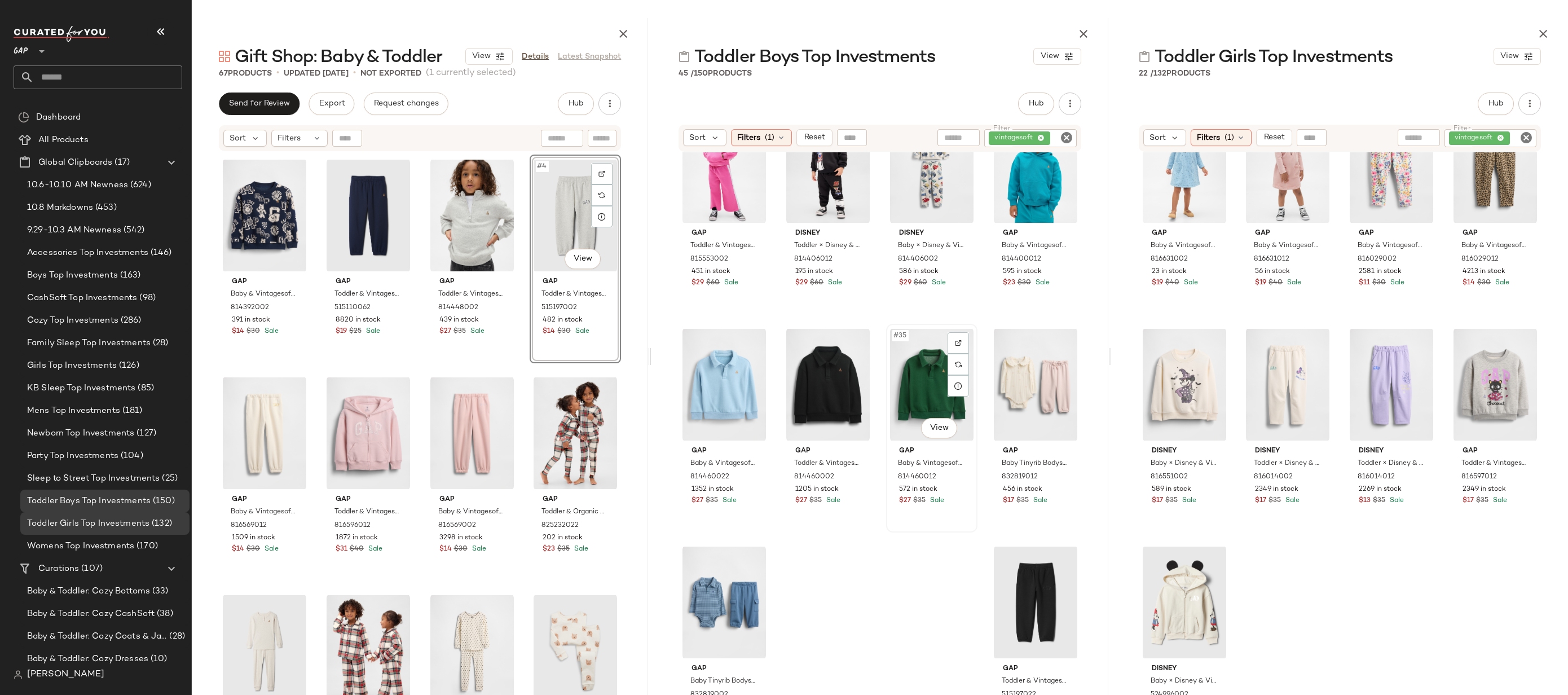
click at [895, 427] on div "#35 View" at bounding box center [931, 384] width 83 height 114
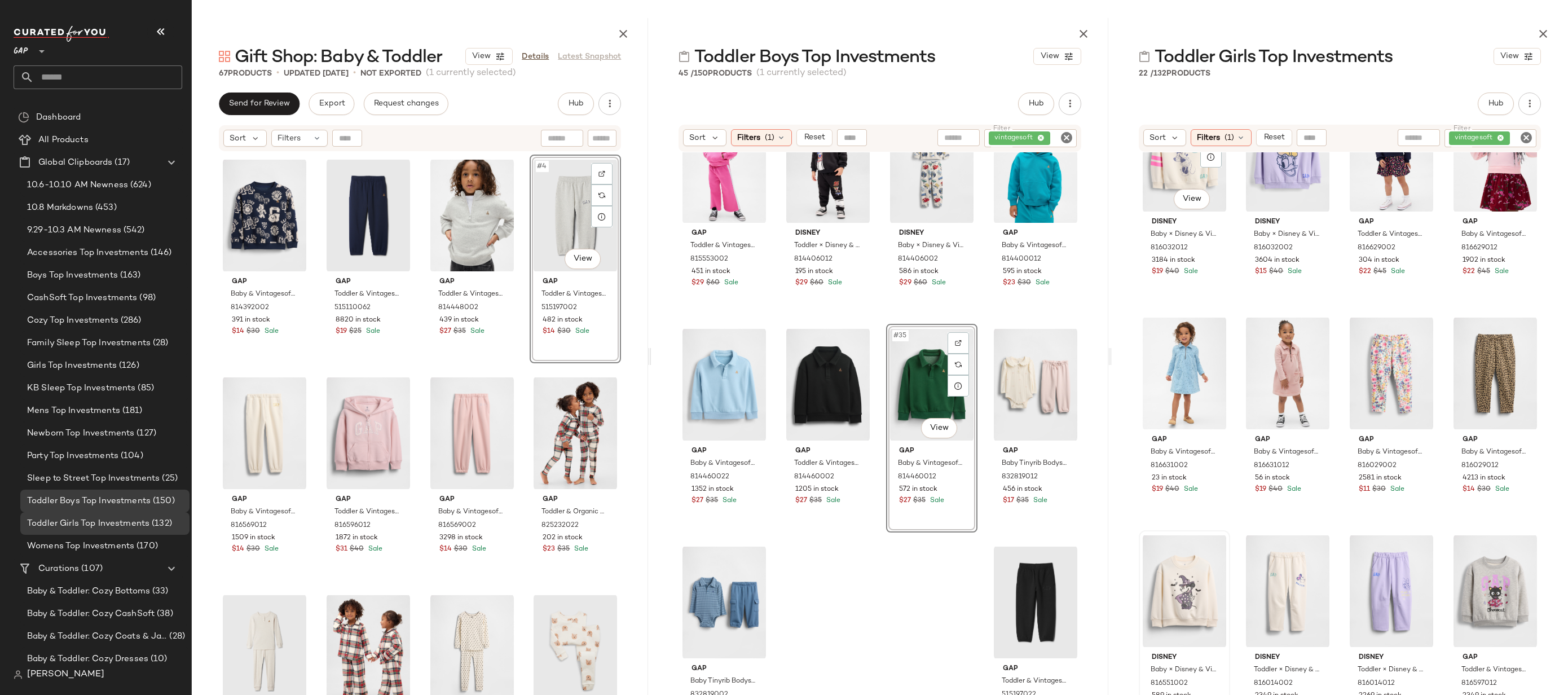
scroll to position [0, 0]
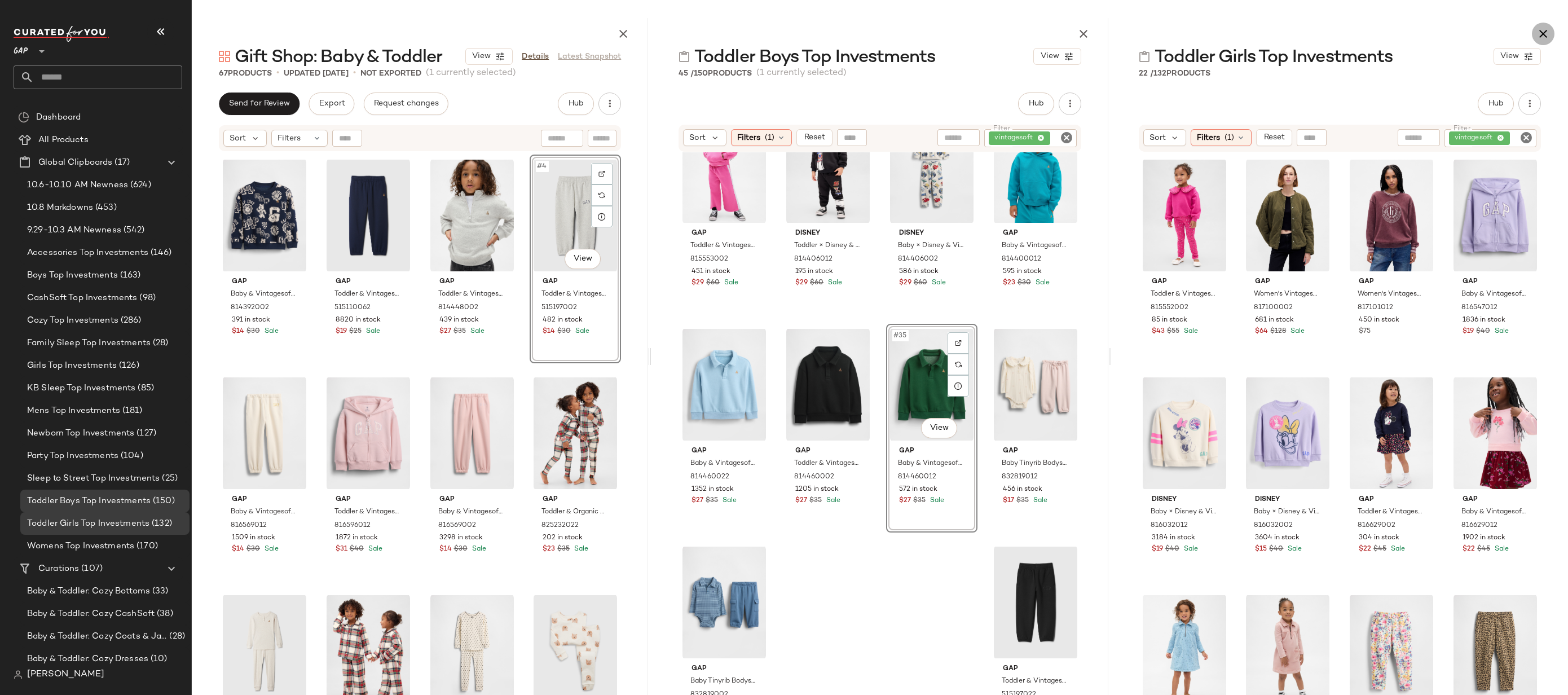
click at [1552, 30] on button "button" at bounding box center [1543, 34] width 22 height 22
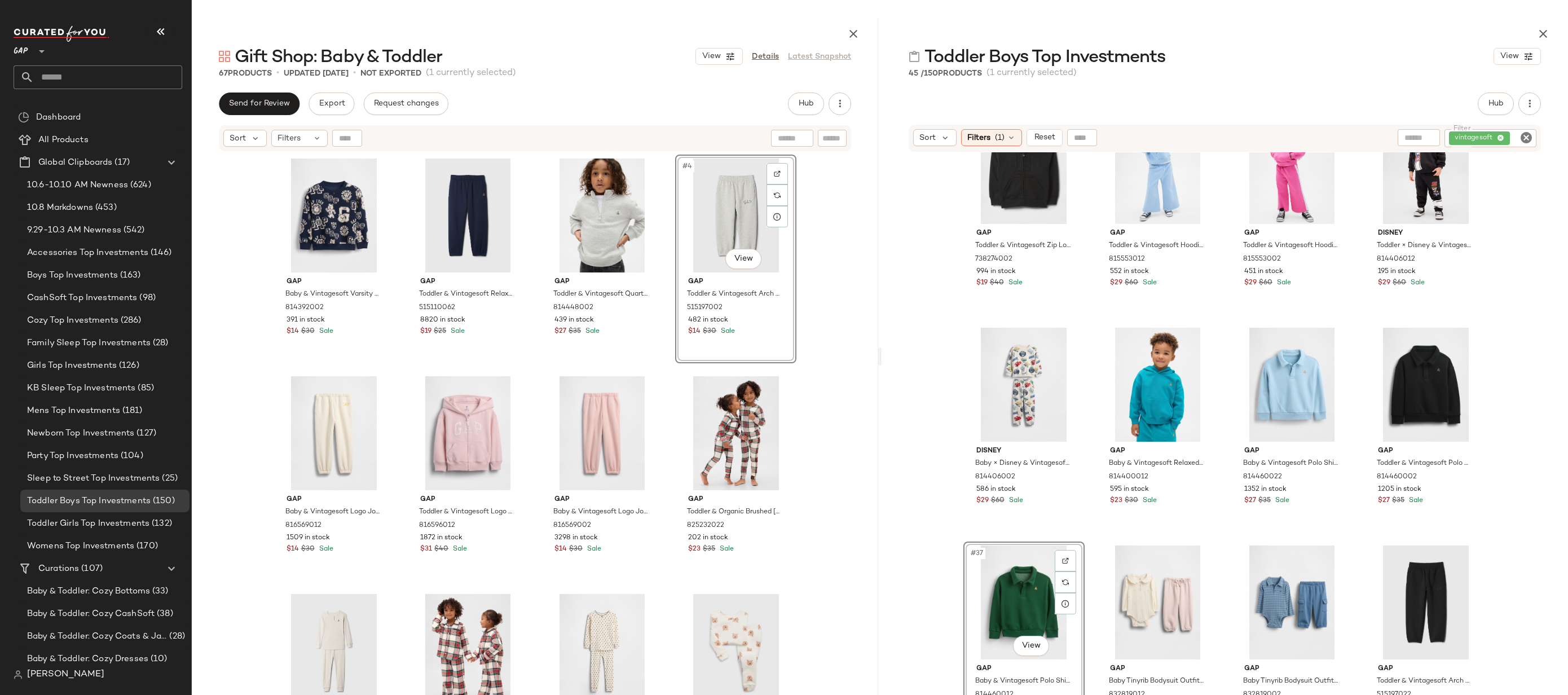
click at [1527, 139] on icon "Clear Filter" at bounding box center [1526, 137] width 13 height 13
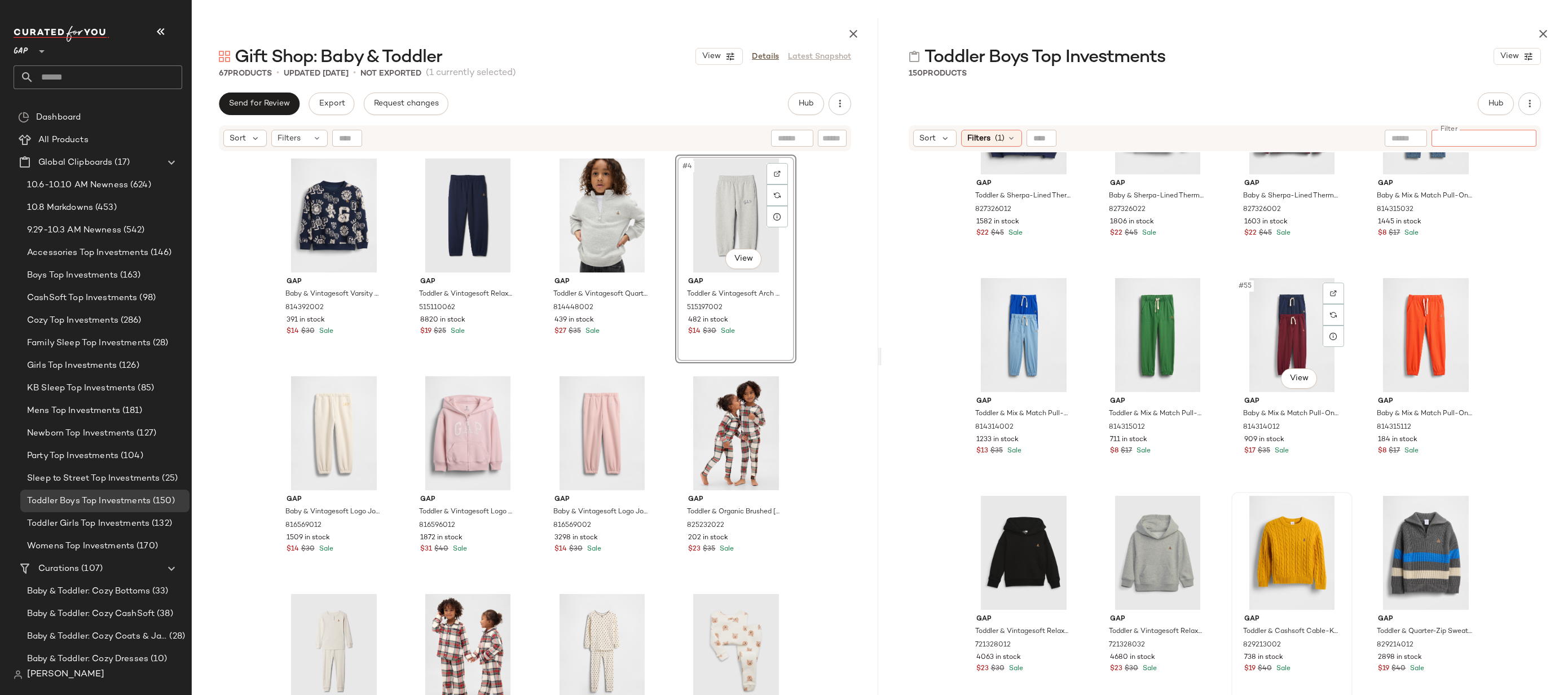
scroll to position [2940, 0]
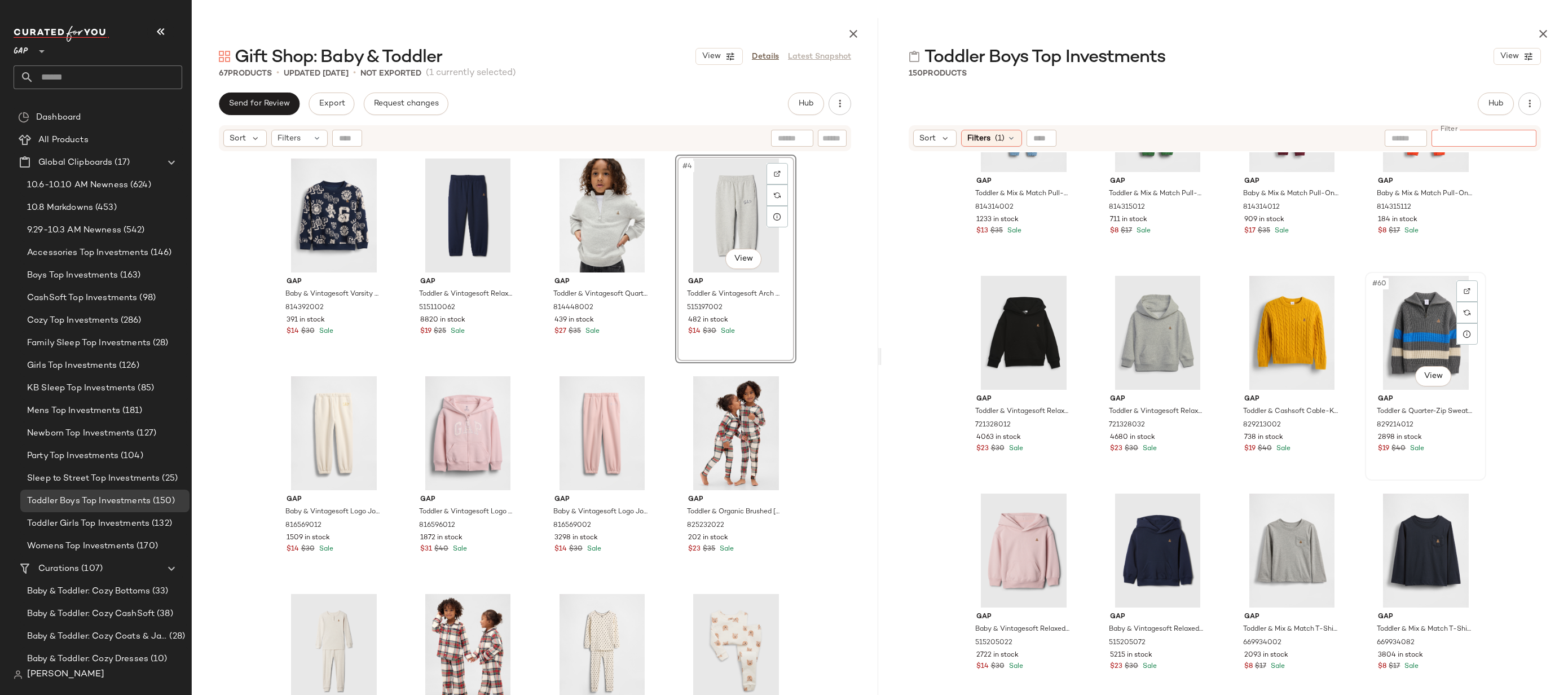
click at [1424, 333] on div "#60 View" at bounding box center [1425, 332] width 113 height 114
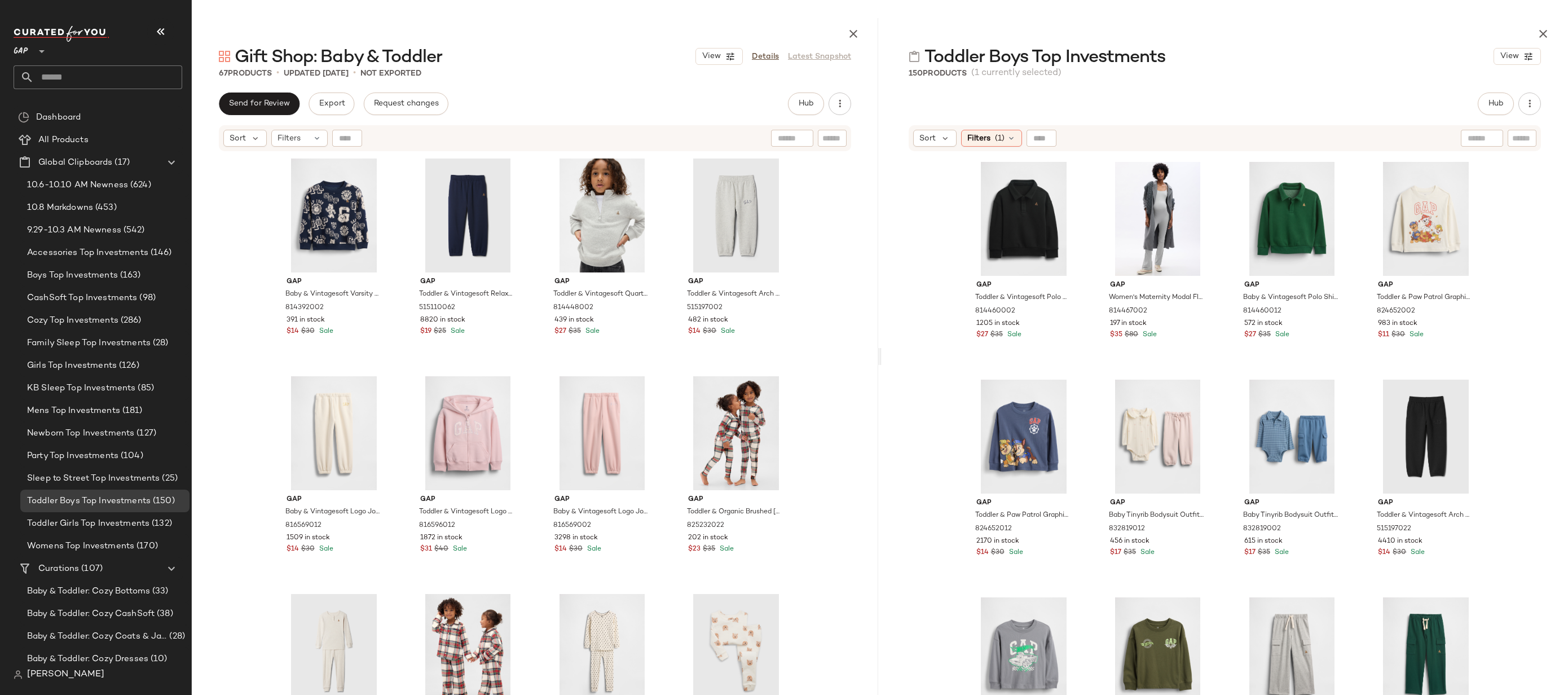
scroll to position [7026, 0]
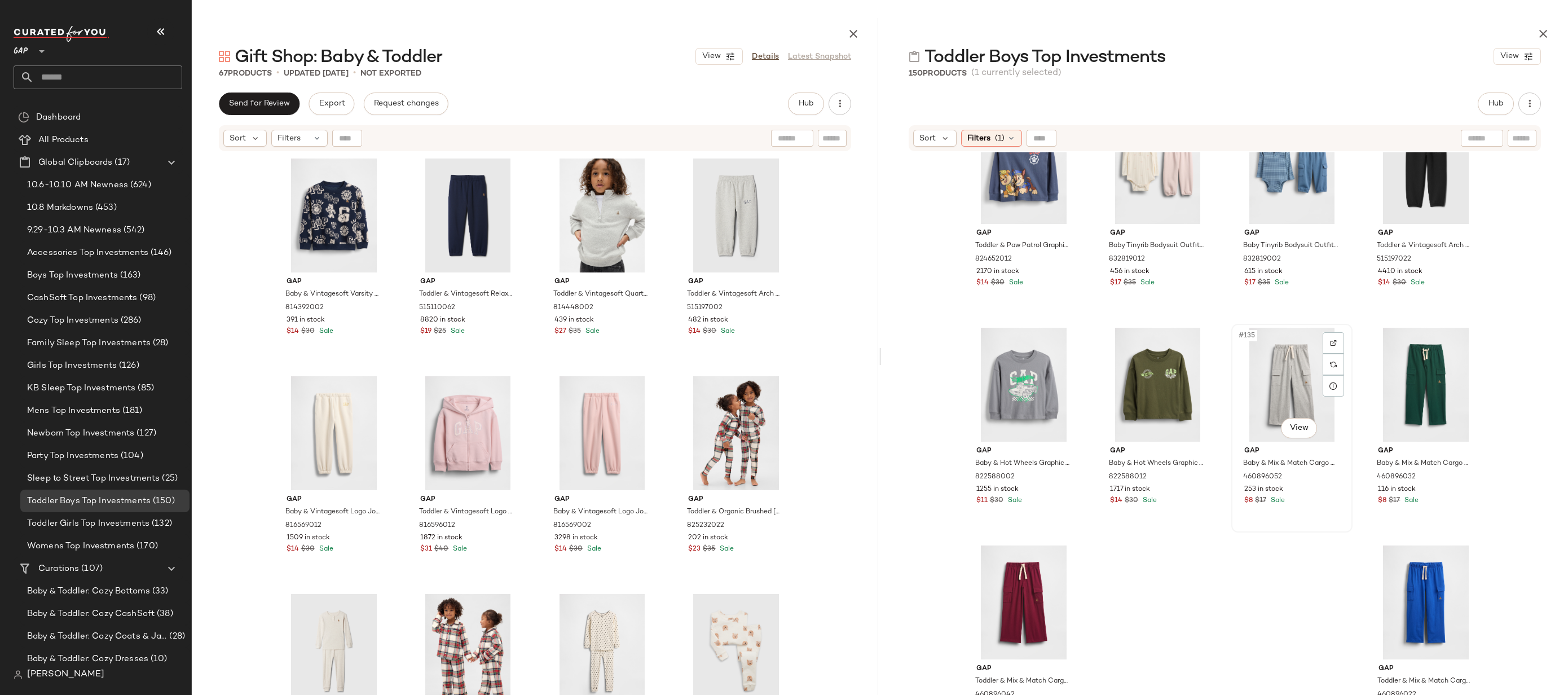
click at [1302, 368] on div "#135 View" at bounding box center [1292, 384] width 113 height 114
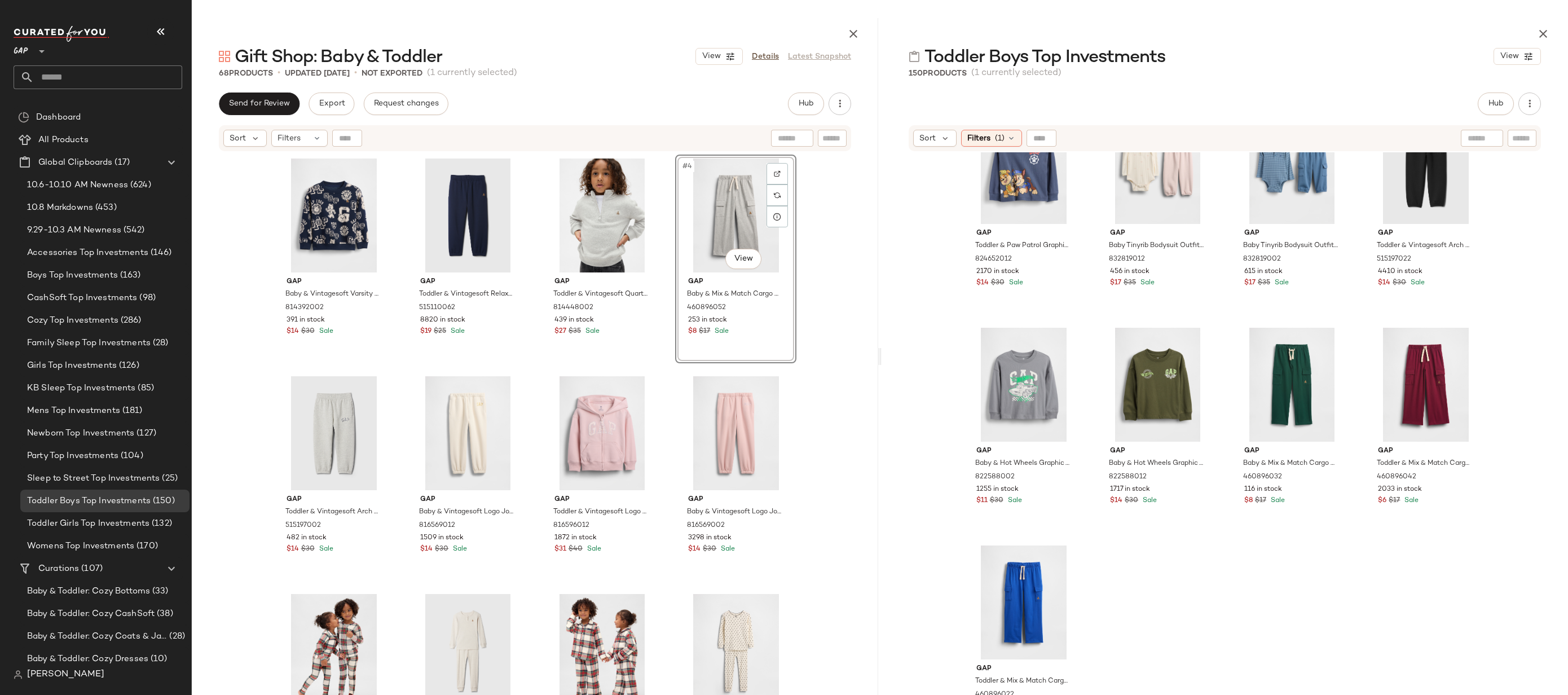
click at [1514, 143] on input "text" at bounding box center [1522, 138] width 20 height 12
type input "***"
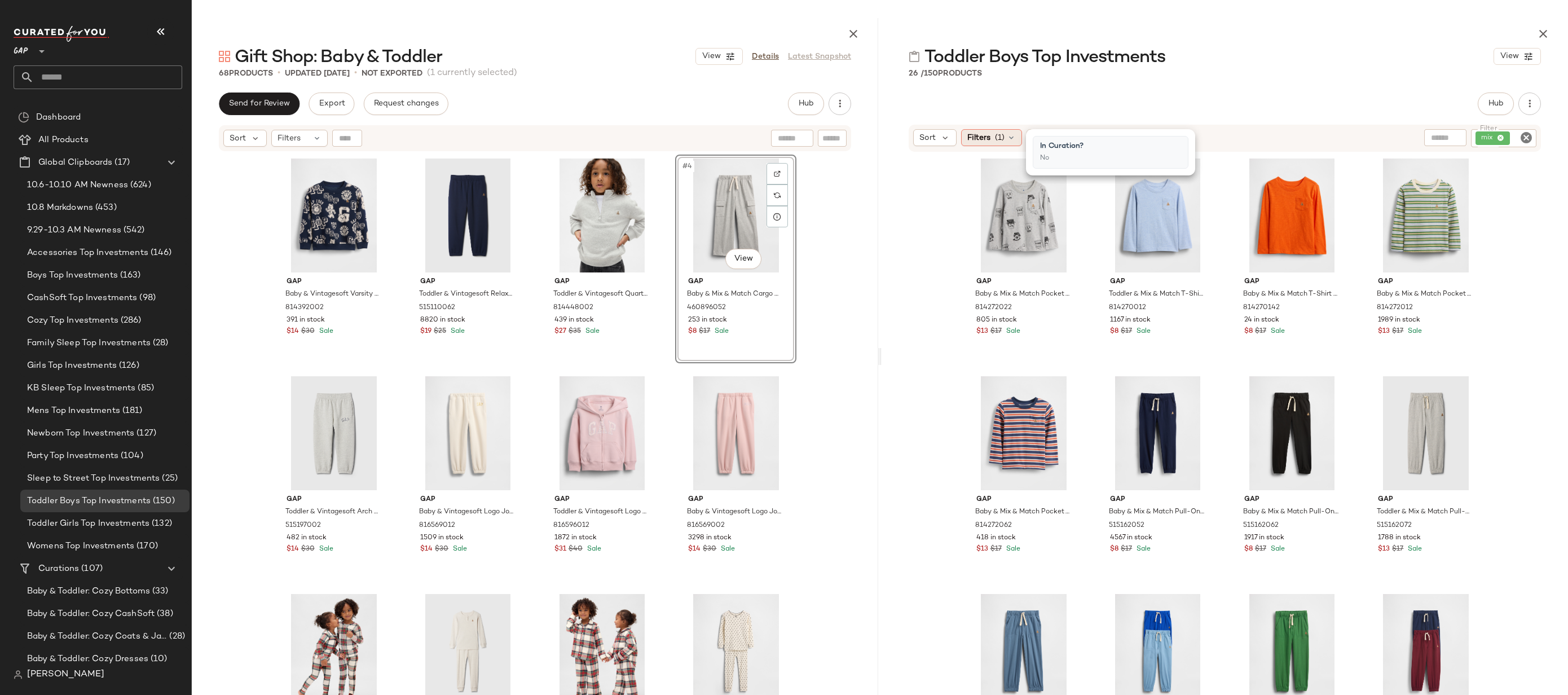
click at [980, 138] on span "Filters" at bounding box center [978, 138] width 23 height 12
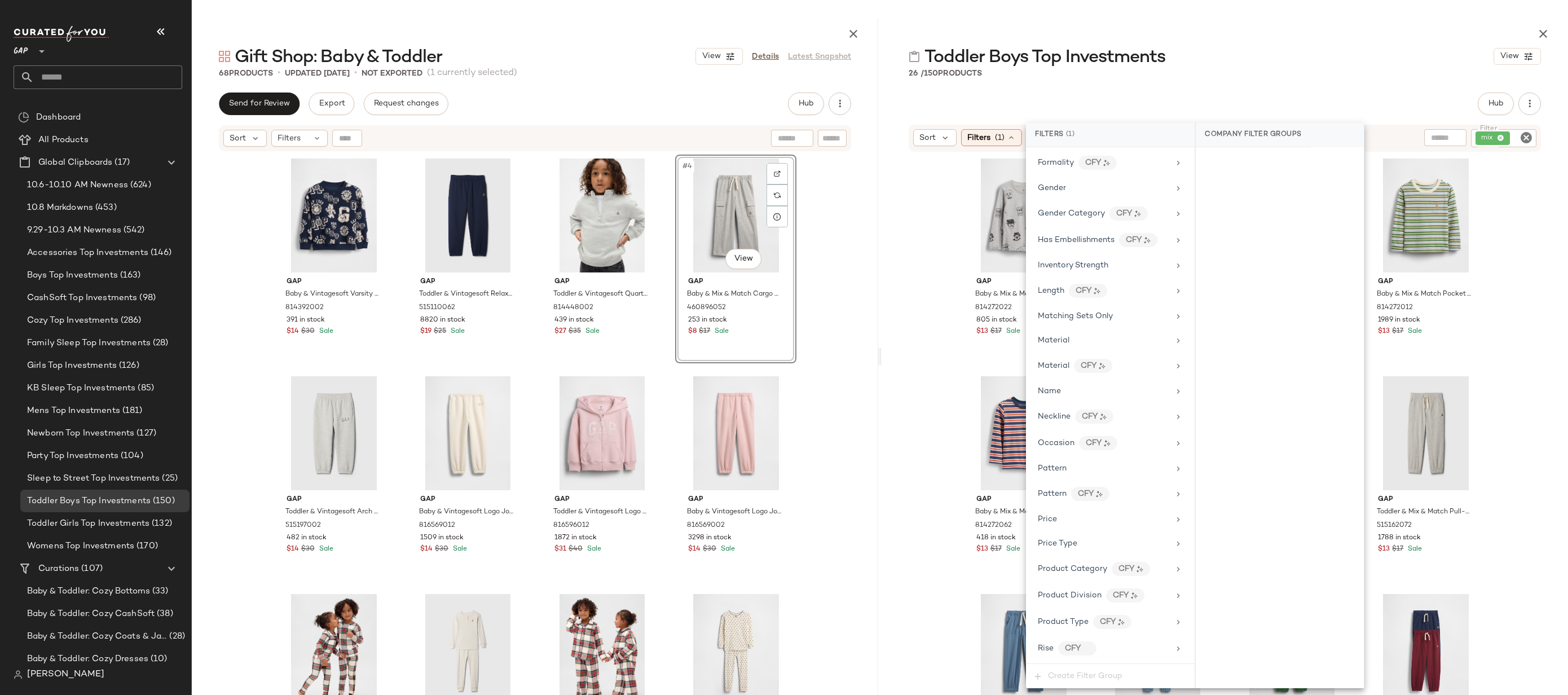
scroll to position [486, 0]
click at [1077, 458] on div "Price Type" at bounding box center [1103, 461] width 132 height 12
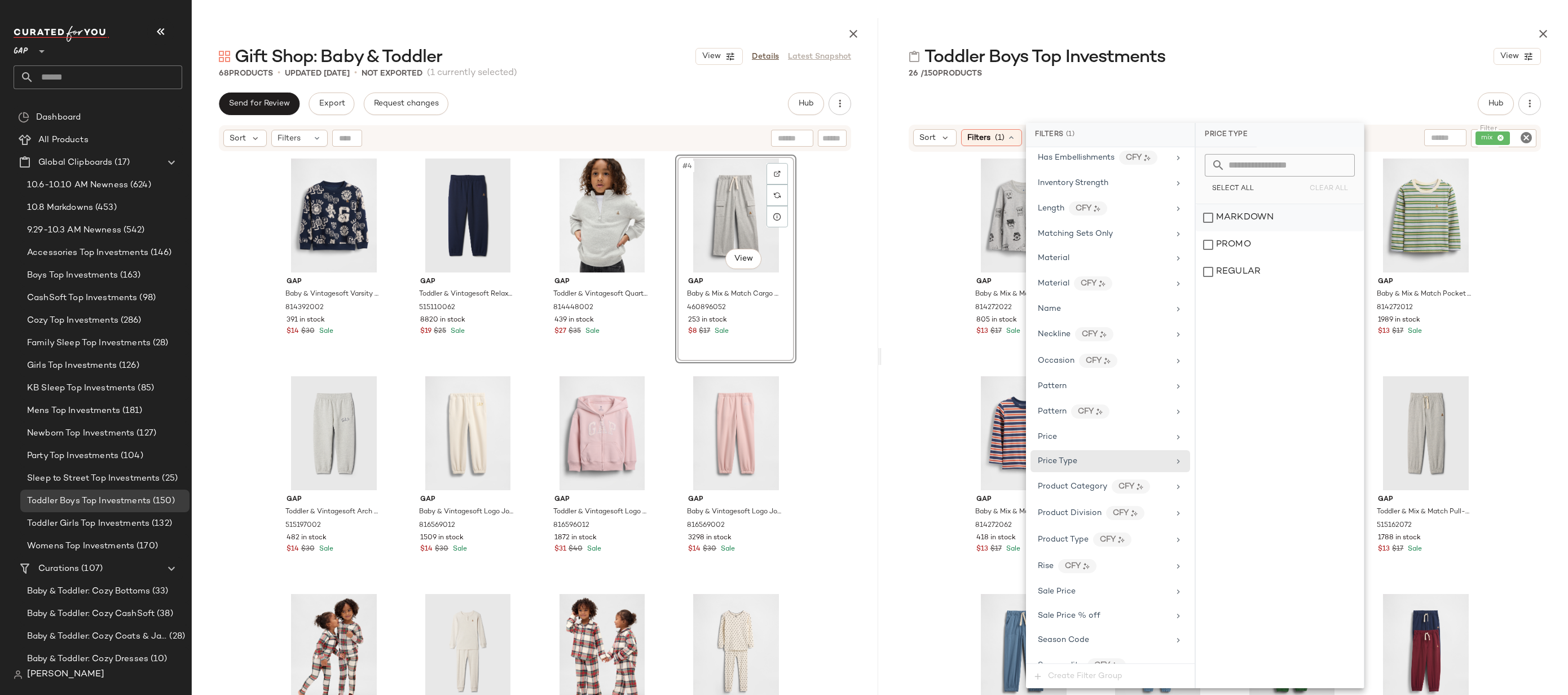
click at [1265, 230] on div "MARKDOWN" at bounding box center [1280, 218] width 168 height 27
click at [1270, 272] on div "REGULAR" at bounding box center [1280, 272] width 168 height 27
click at [1270, 259] on div "REGULAR" at bounding box center [1280, 272] width 168 height 27
click at [1267, 248] on div "PROMO" at bounding box center [1280, 245] width 168 height 27
click at [1267, 269] on div "REGULAR" at bounding box center [1280, 272] width 168 height 27
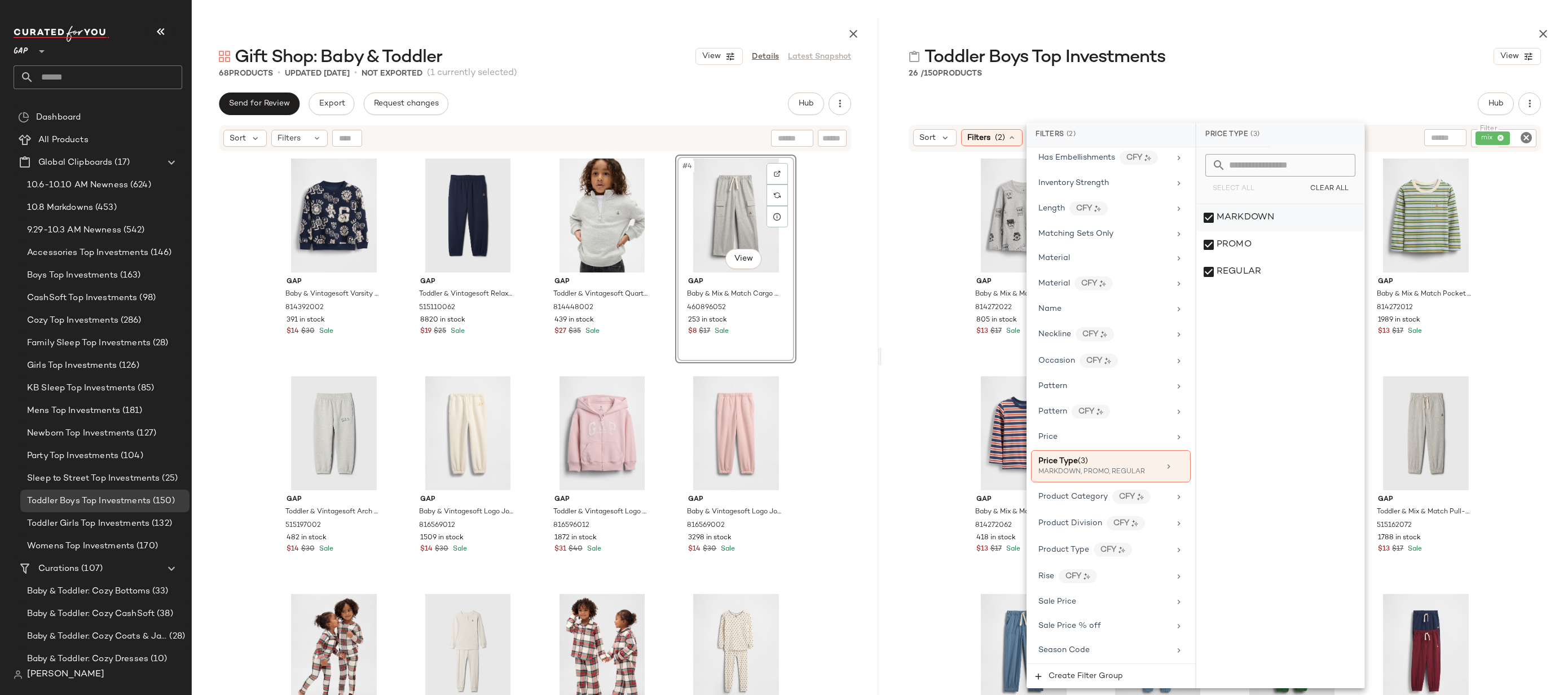
click at [1267, 216] on div "MARKDOWN" at bounding box center [1280, 218] width 168 height 27
click at [1294, 111] on div "Hub Send for Review External Review Internal Review Cancel Send for Review Revi…" at bounding box center [1225, 104] width 633 height 22
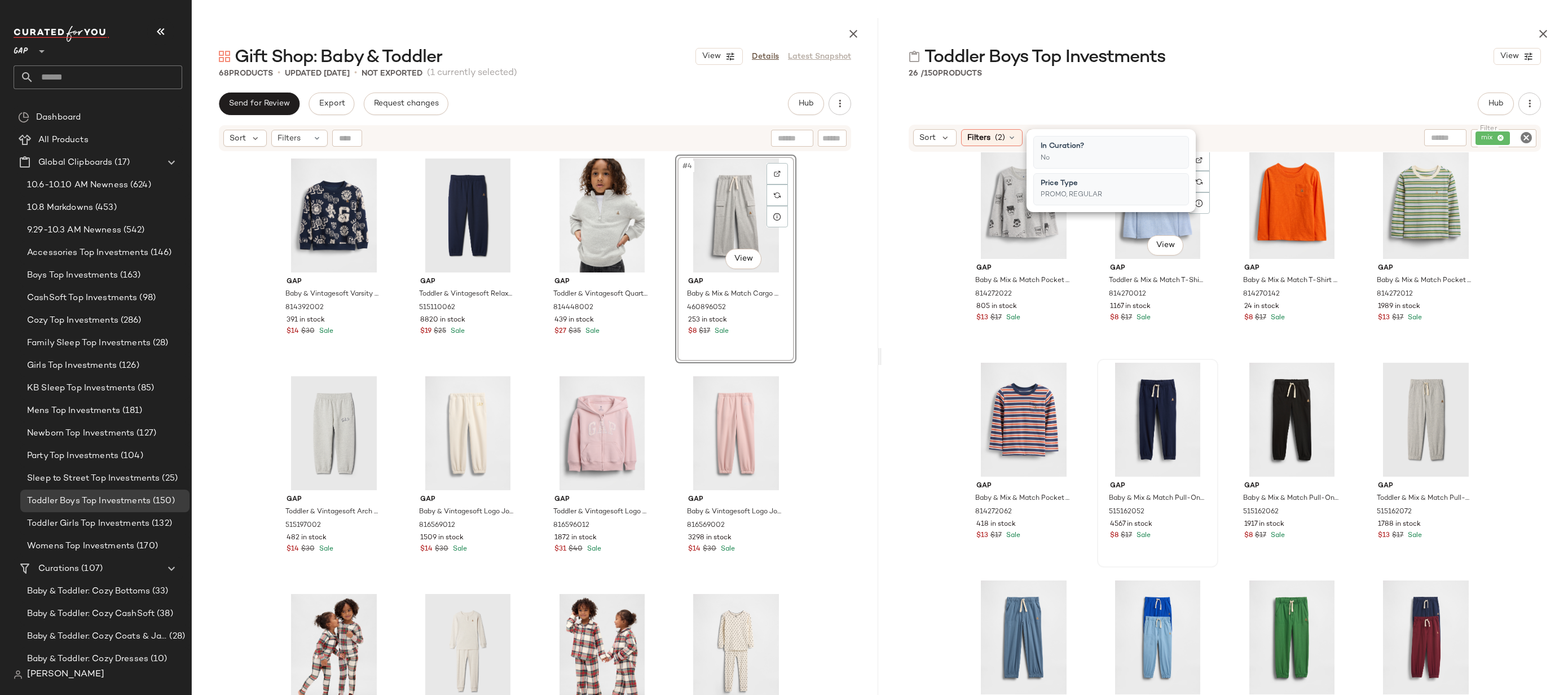
scroll to position [0, 0]
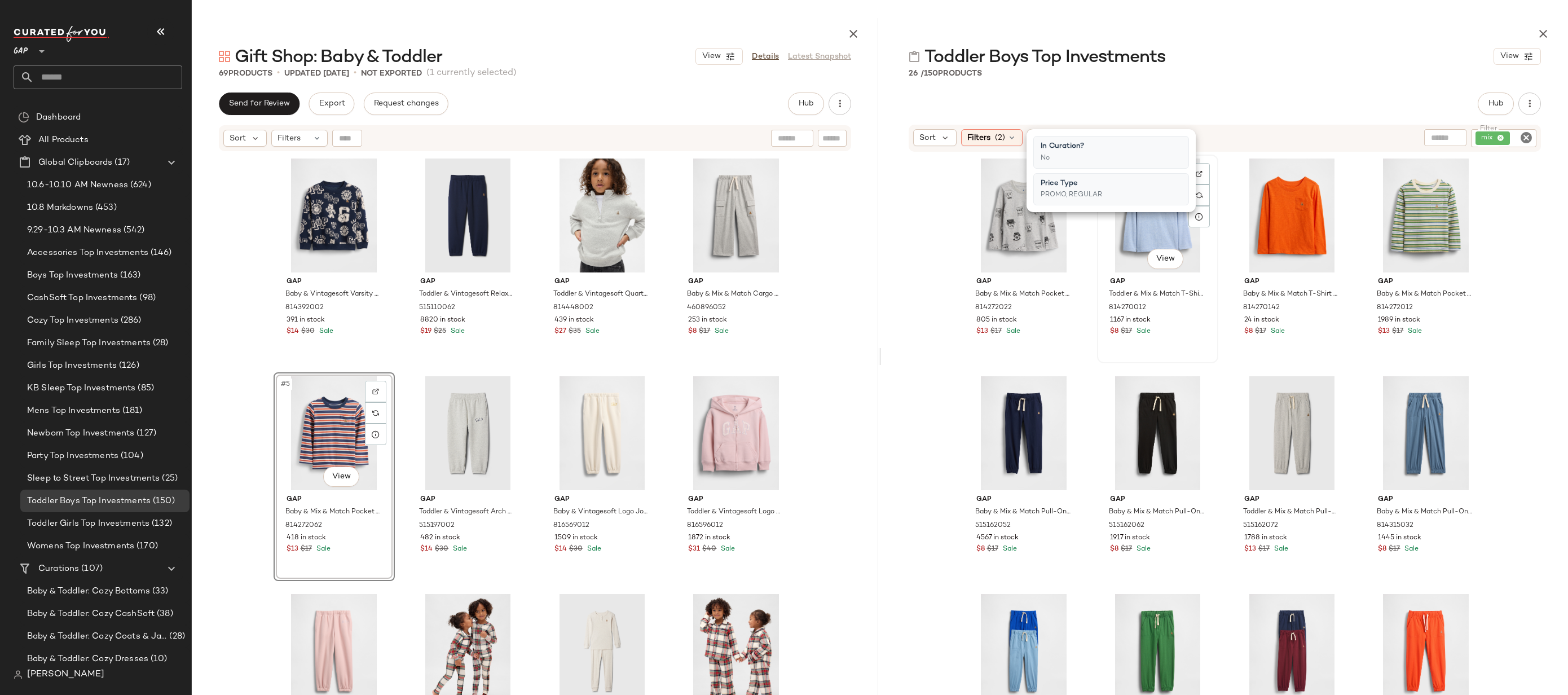
click at [1147, 240] on div "#2 View" at bounding box center [1158, 216] width 113 height 114
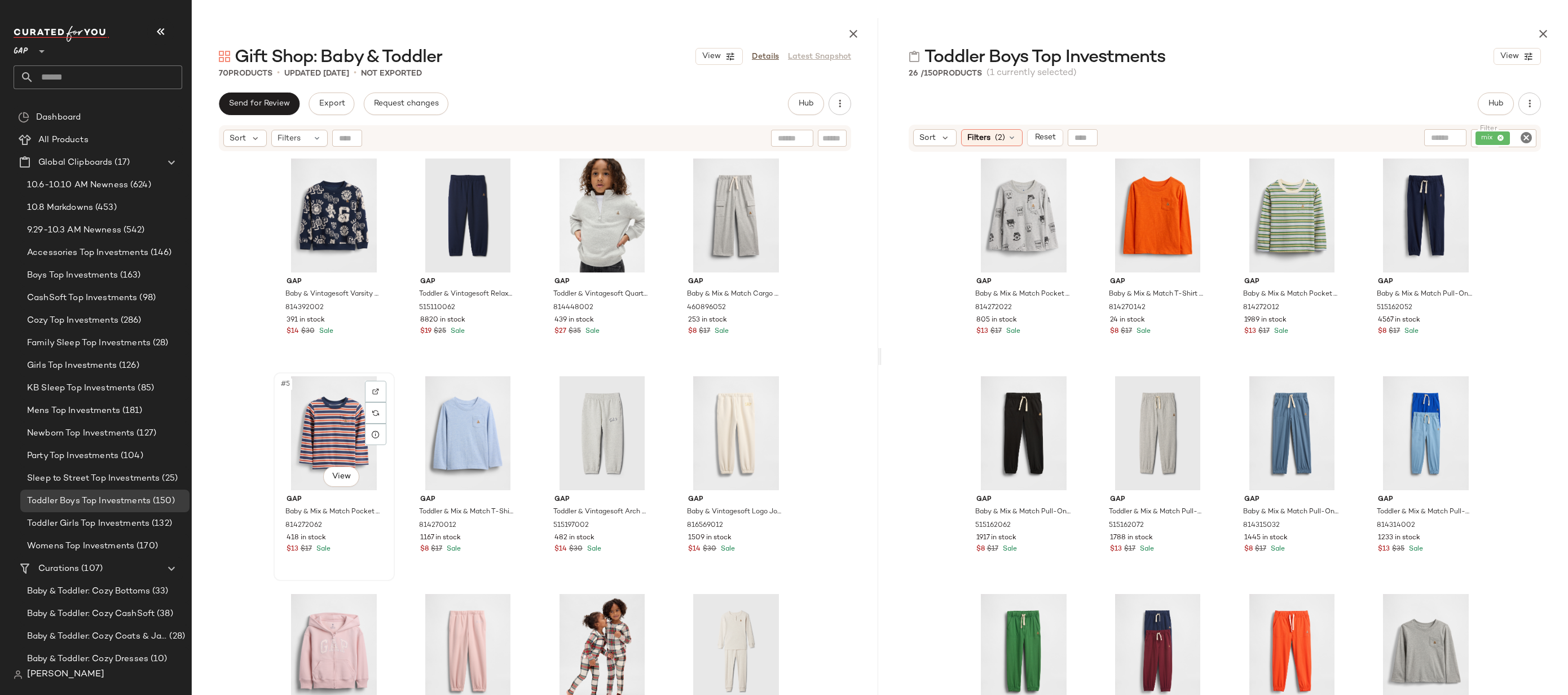
click at [351, 441] on div "#5 View" at bounding box center [334, 433] width 113 height 114
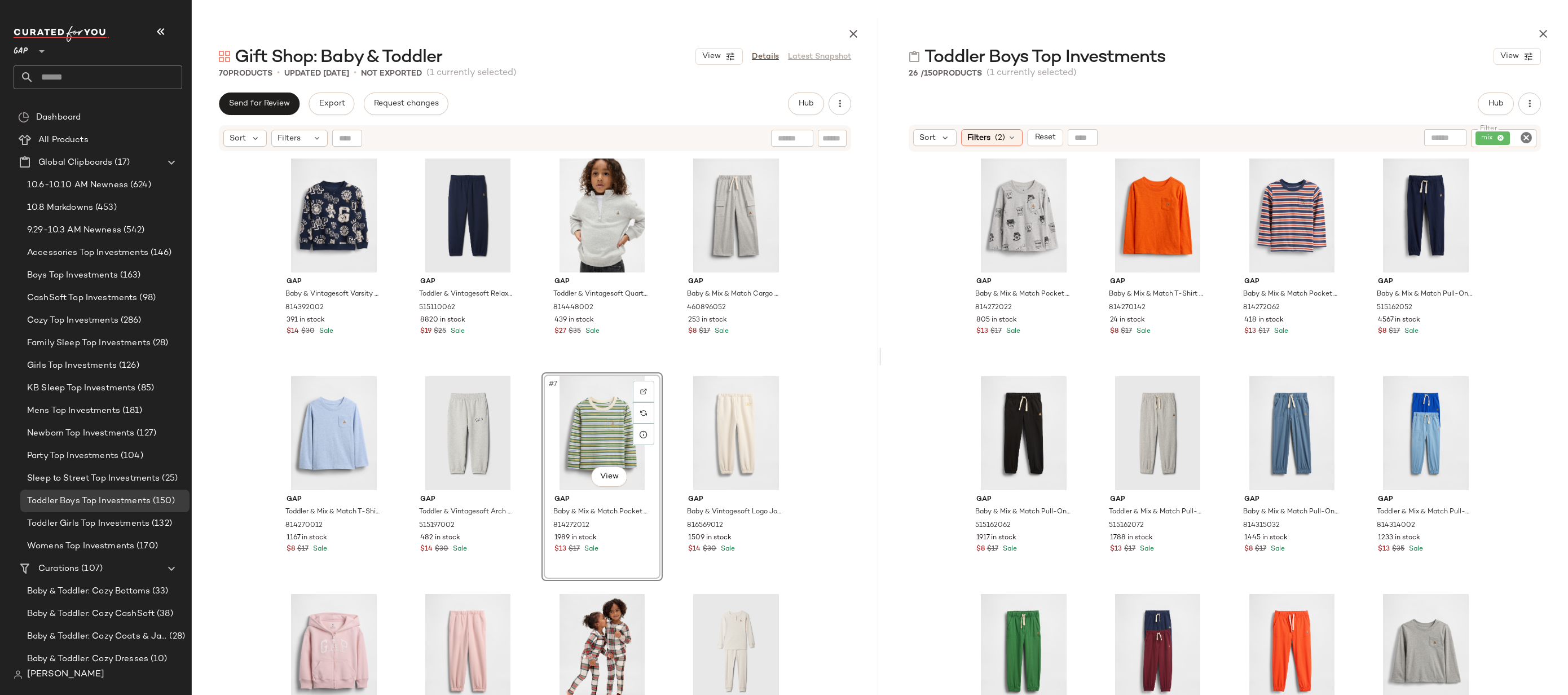
click at [806, 402] on div "Gap Baby & Vintagesoft Varsity Bear Sweatshirt by Gap Blue Size 6-12 M 81439200…" at bounding box center [535, 451] width 686 height 598
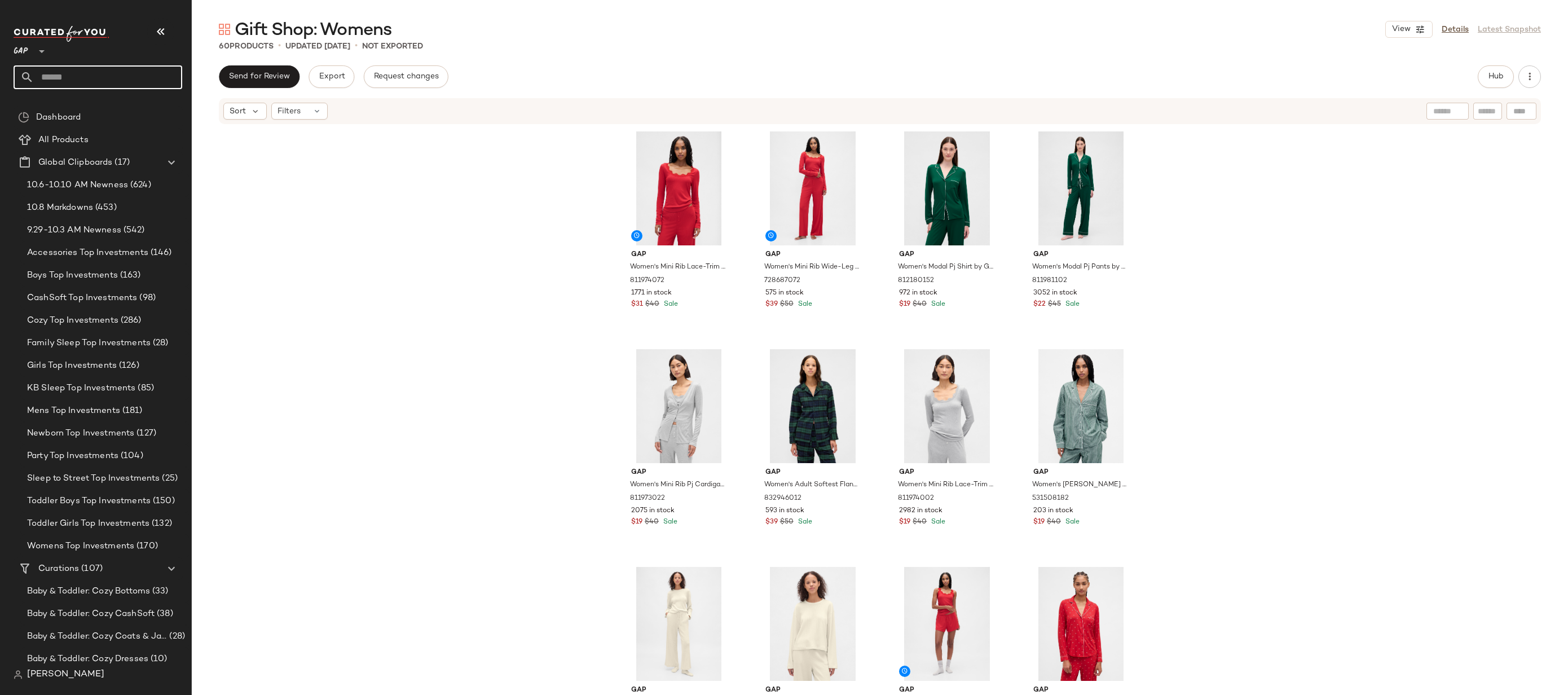
scroll to position [3979, 0]
